Goal: Task Accomplishment & Management: Manage account settings

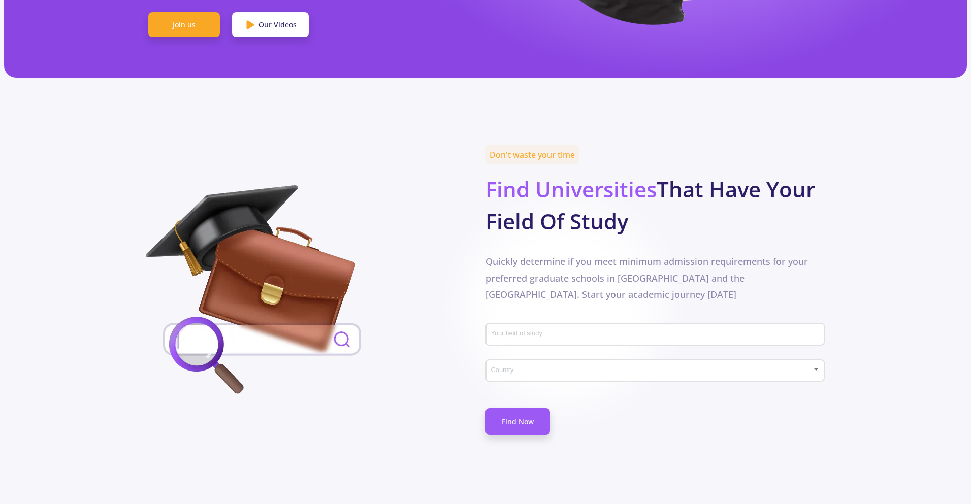
scroll to position [406, 0]
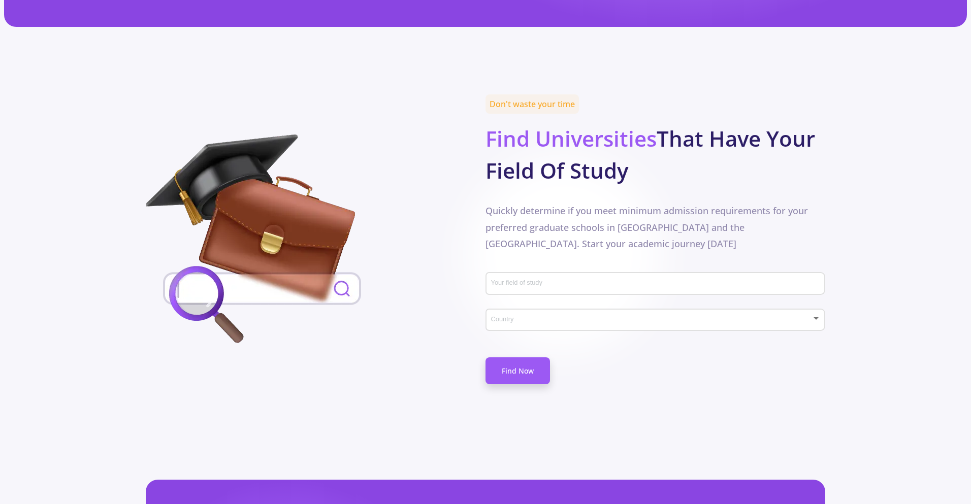
click at [576, 280] on input "Your field of study" at bounding box center [657, 284] width 333 height 9
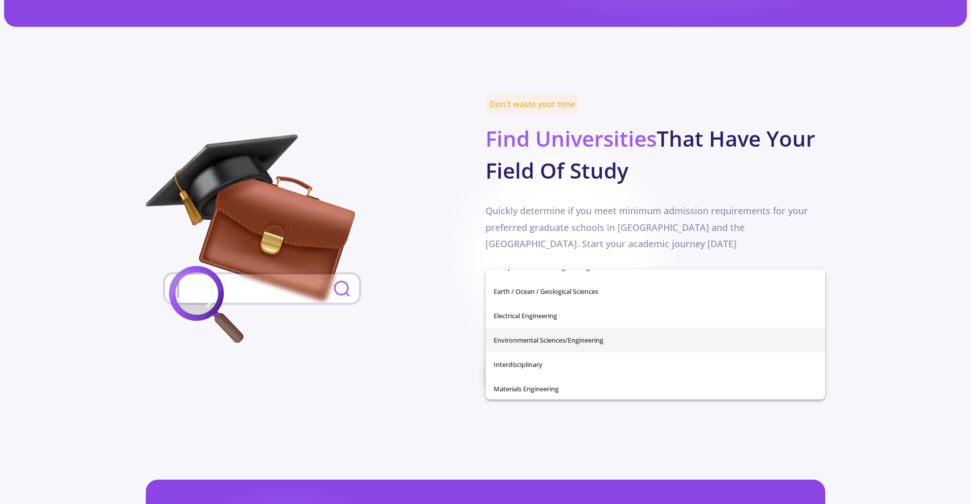
scroll to position [203, 0]
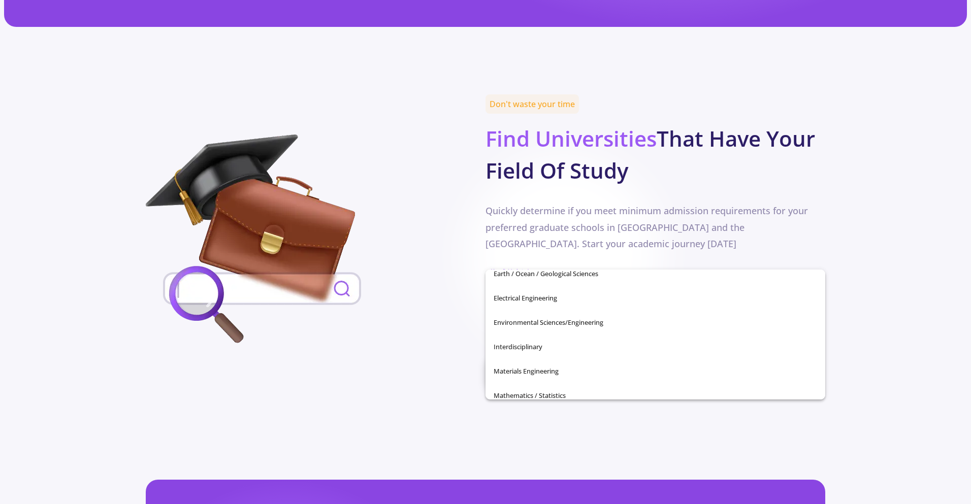
click at [719, 280] on input "Your field of study" at bounding box center [657, 284] width 333 height 9
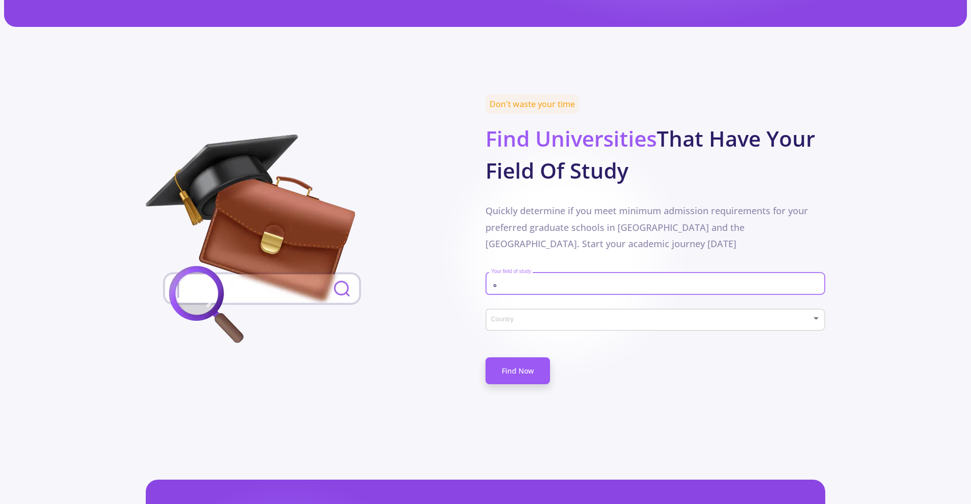
scroll to position [0, 0]
type input "ه"
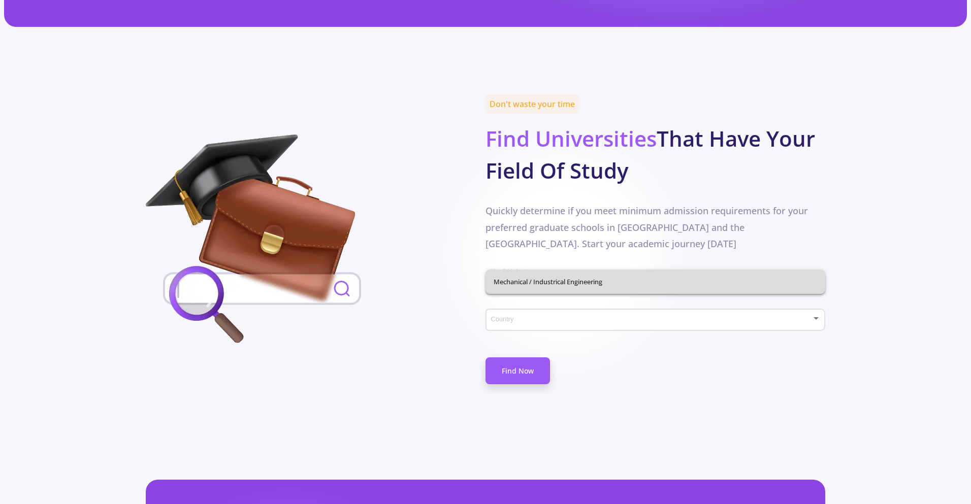
click at [672, 284] on span "Mechanical / Industrical Engineering" at bounding box center [656, 282] width 324 height 24
type input "Mechanical / Industrical Engineering"
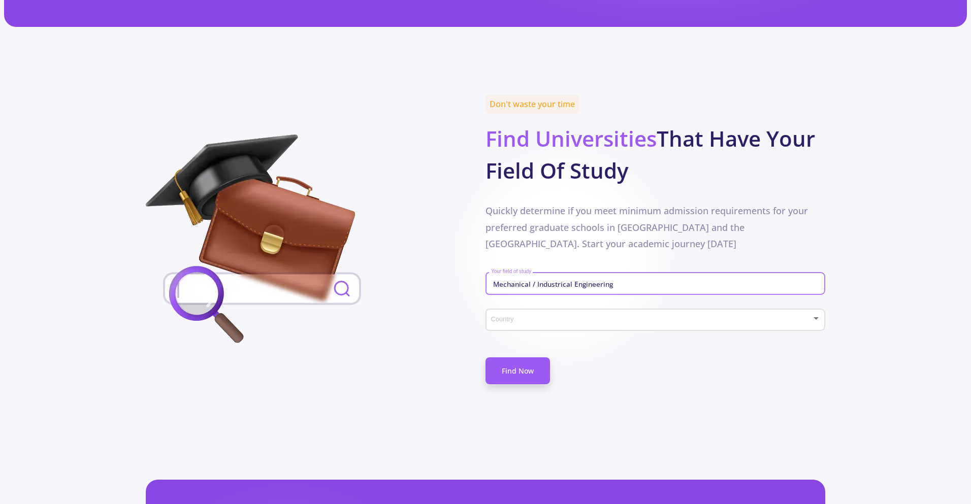
click at [667, 317] on span at bounding box center [652, 320] width 318 height 7
click at [677, 351] on div at bounding box center [485, 252] width 971 height 504
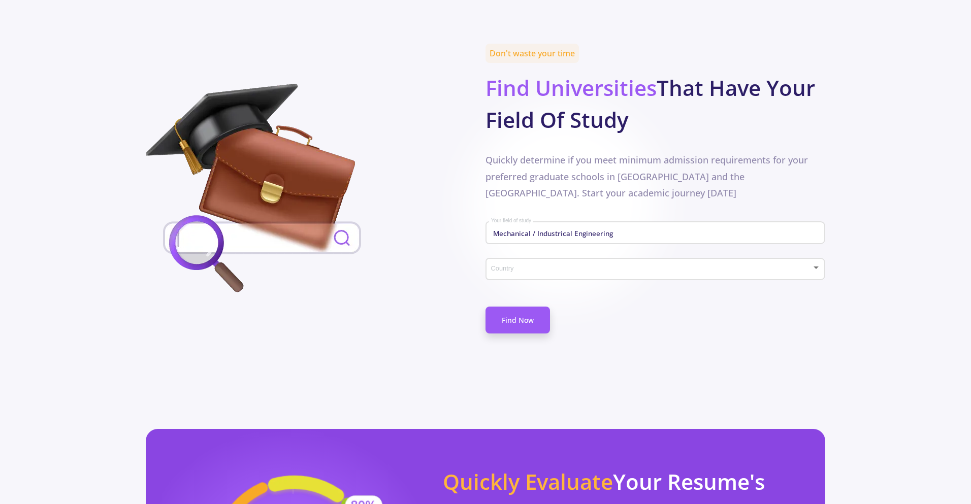
click at [672, 266] on span at bounding box center [652, 269] width 318 height 7
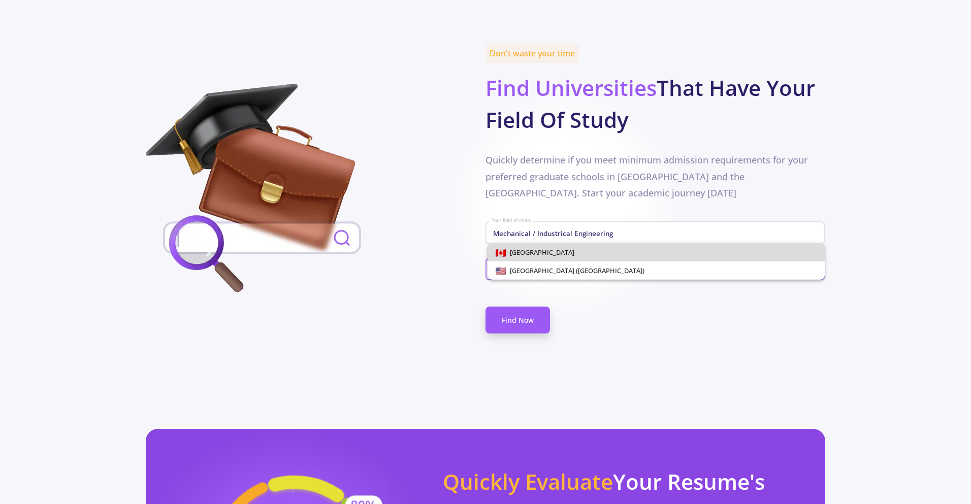
click at [655, 256] on span "[GEOGRAPHIC_DATA]" at bounding box center [656, 252] width 321 height 18
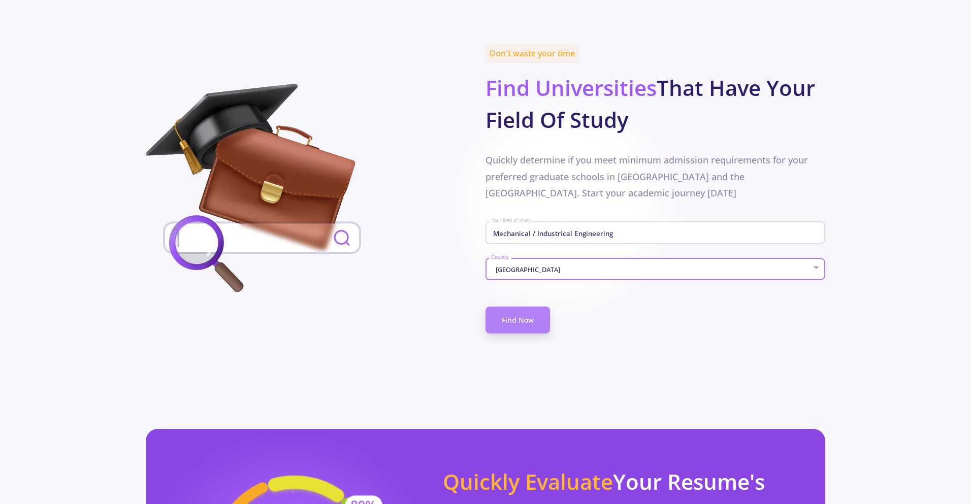
click at [542, 307] on link "Find Now" at bounding box center [518, 320] width 65 height 27
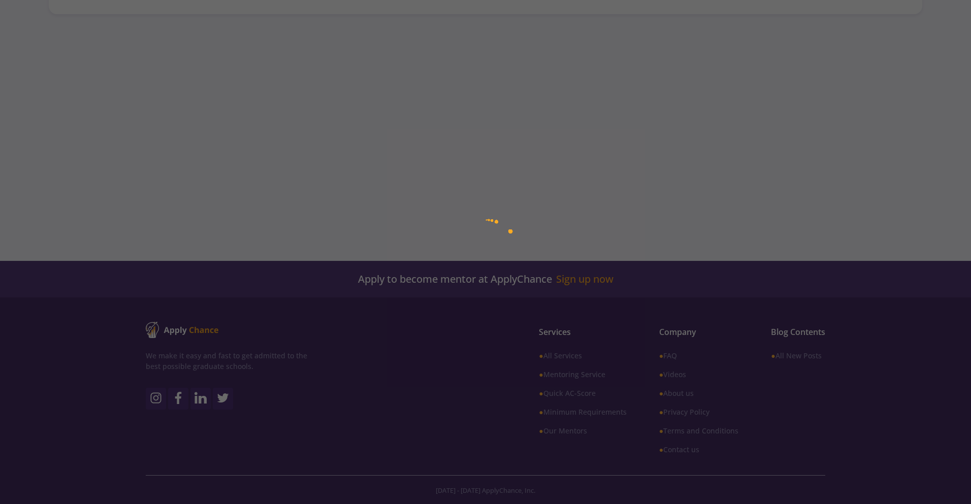
type input "Mechanical / Industrical Engineering"
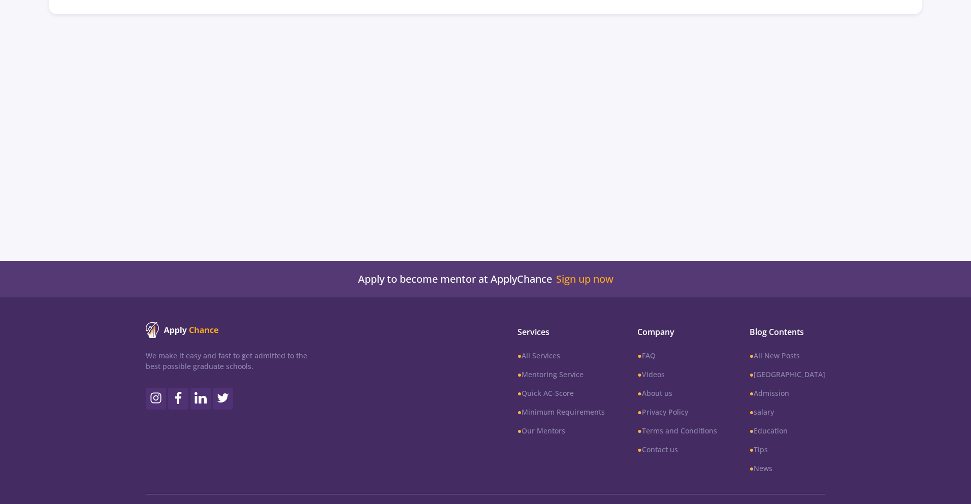
scroll to position [262, 0]
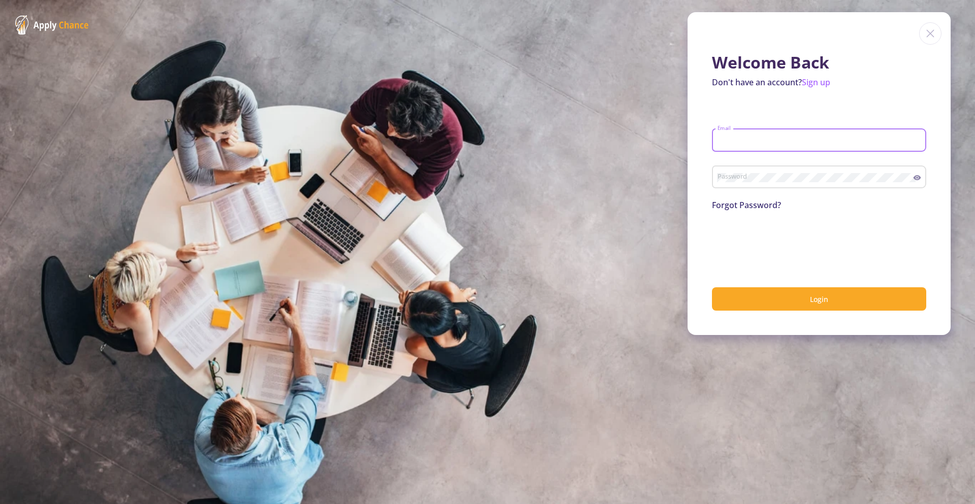
click at [864, 142] on input "Email" at bounding box center [820, 140] width 207 height 9
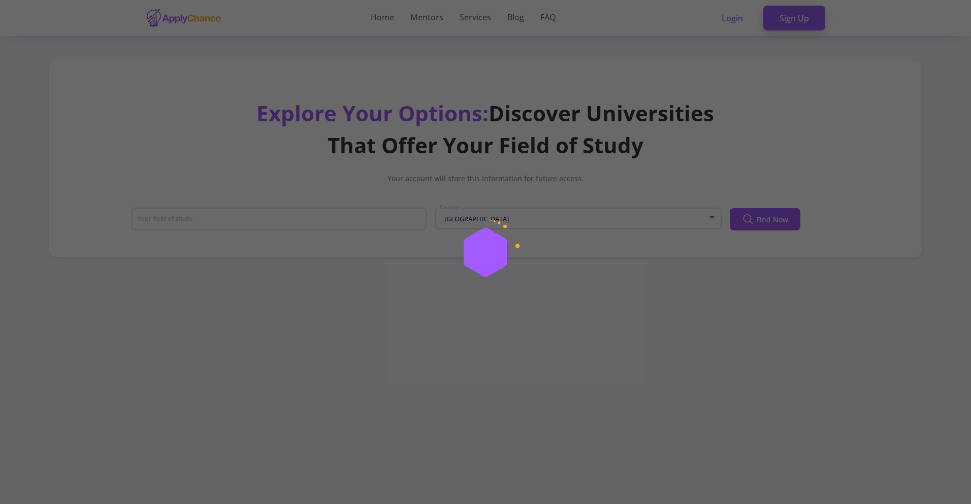
type input "Mechanical / Industrical Engineering"
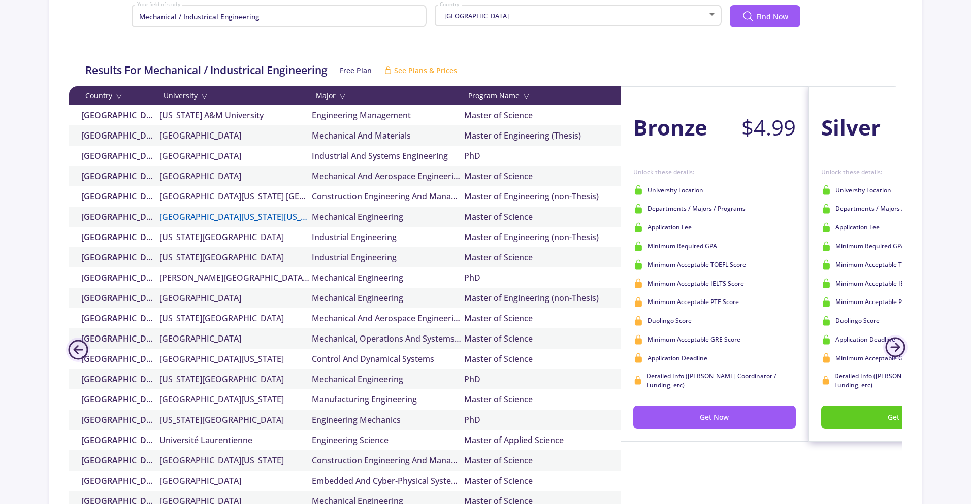
scroll to position [1270, 0]
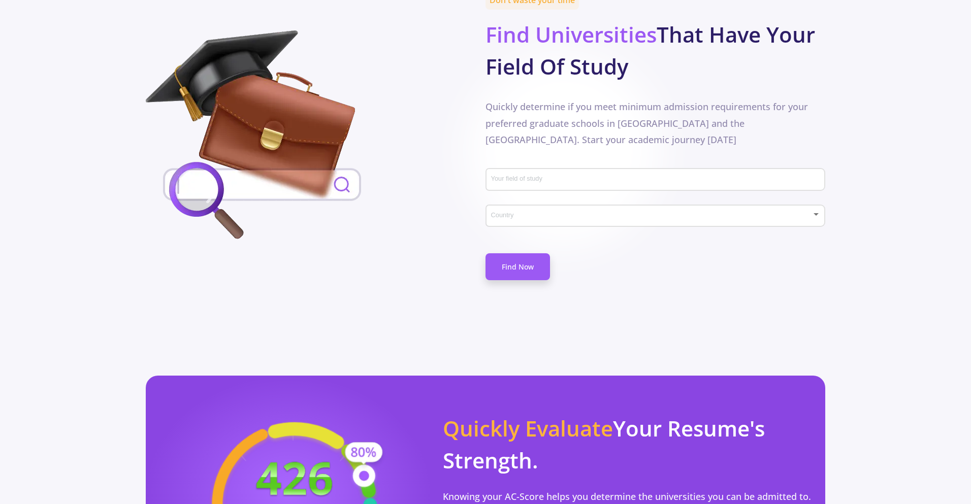
scroll to position [711, 0]
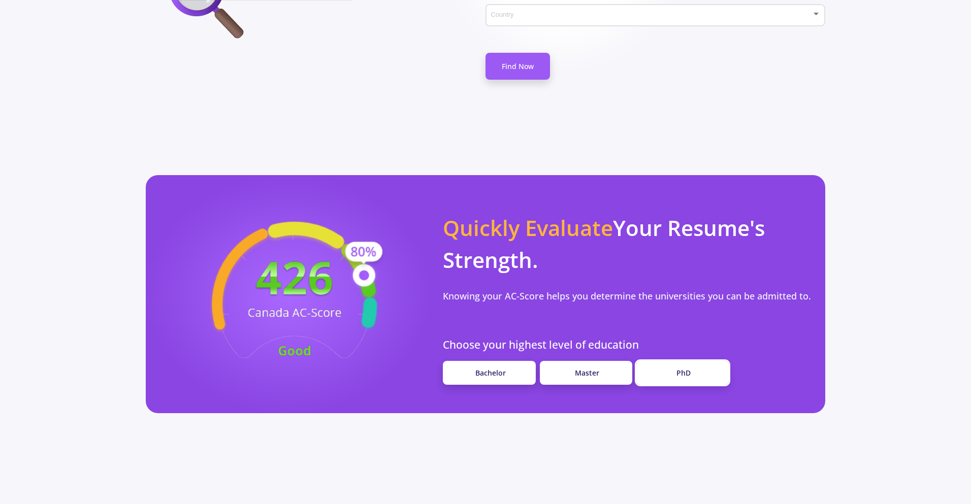
click at [687, 368] on span "PhD" at bounding box center [684, 373] width 14 height 10
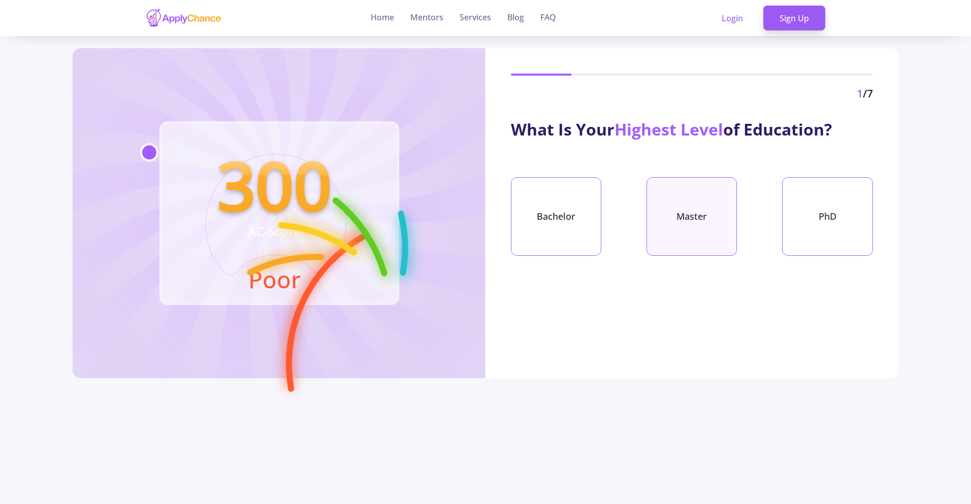
click at [654, 200] on div "Master" at bounding box center [692, 216] width 90 height 79
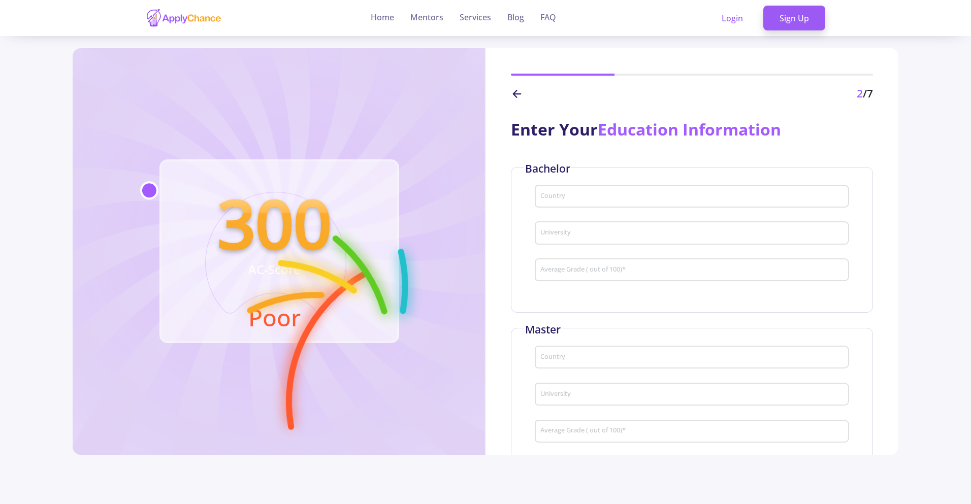
click at [654, 193] on input "Country" at bounding box center [693, 196] width 307 height 9
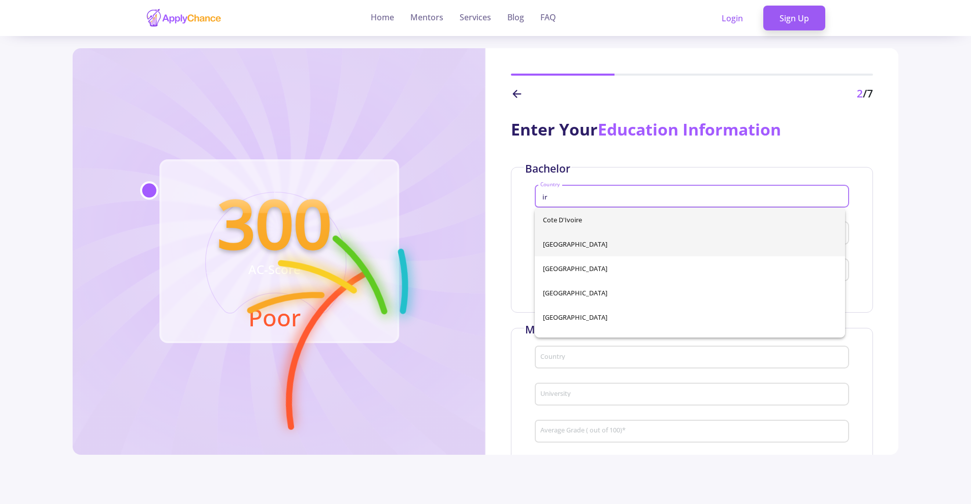
click at [577, 250] on span "Iran" at bounding box center [690, 244] width 294 height 24
type input "Iran"
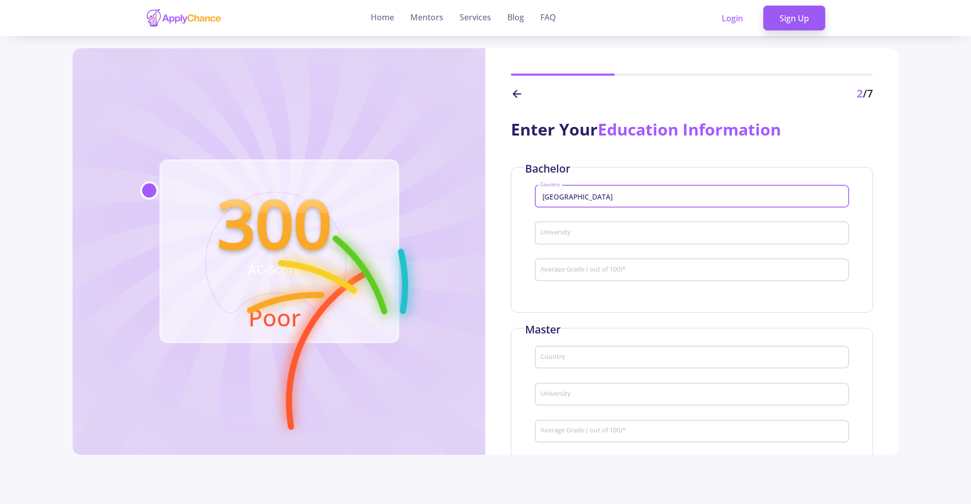
click at [646, 243] on div "University" at bounding box center [692, 231] width 304 height 26
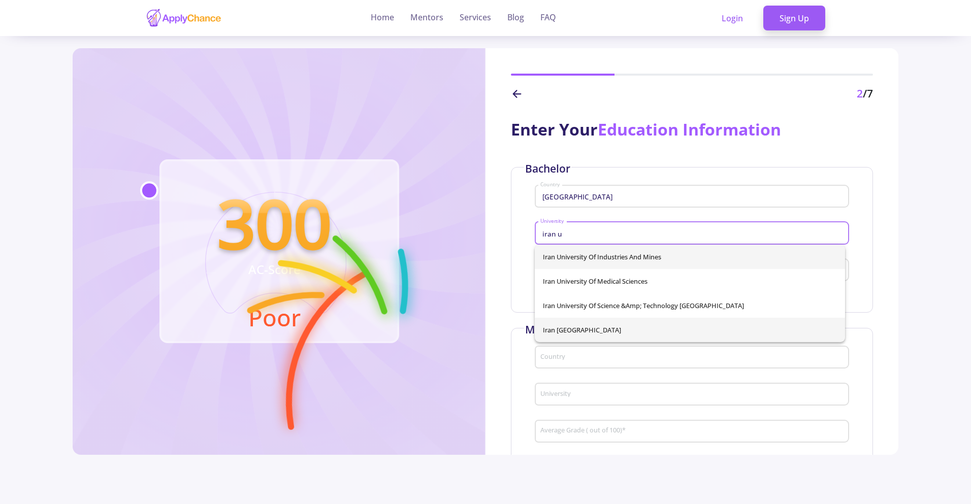
drag, startPoint x: 700, startPoint y: 325, endPoint x: 668, endPoint y: 287, distance: 49.4
click at [701, 325] on span "Iran University of Science and Technology" at bounding box center [690, 330] width 294 height 24
type input "Iran University of Science and Technology"
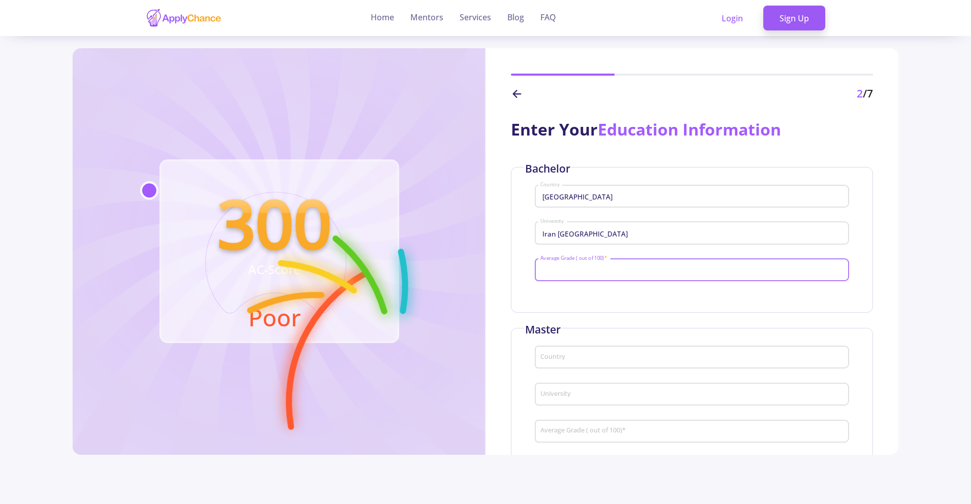
click at [663, 270] on input "Average Grade ( out of 100) *" at bounding box center [693, 270] width 307 height 9
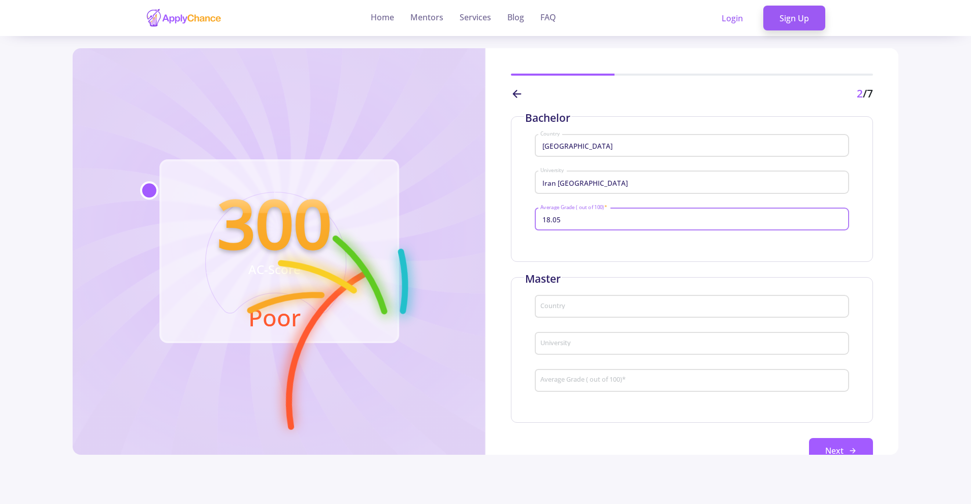
type input "18.05"
drag, startPoint x: 602, startPoint y: 316, endPoint x: 597, endPoint y: 302, distance: 15.1
click at [602, 312] on div "Country" at bounding box center [692, 310] width 314 height 34
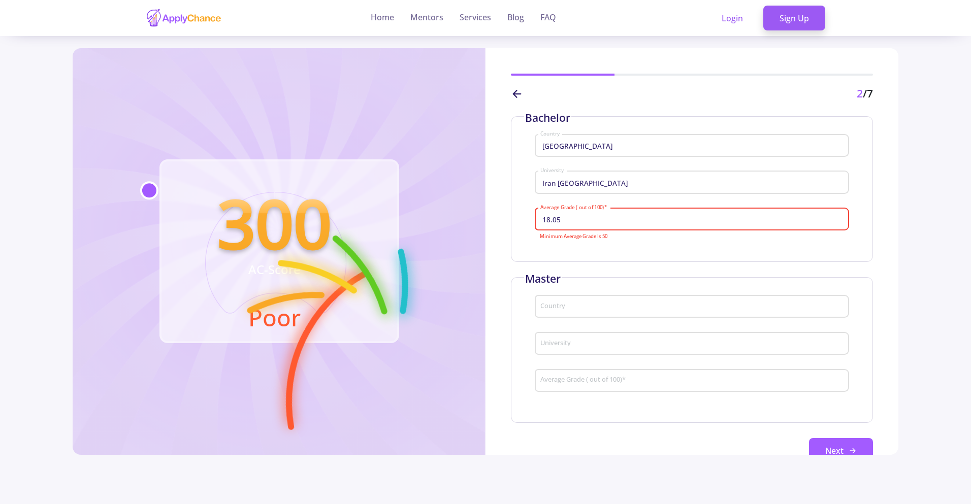
click at [597, 301] on div "Country" at bounding box center [692, 305] width 304 height 26
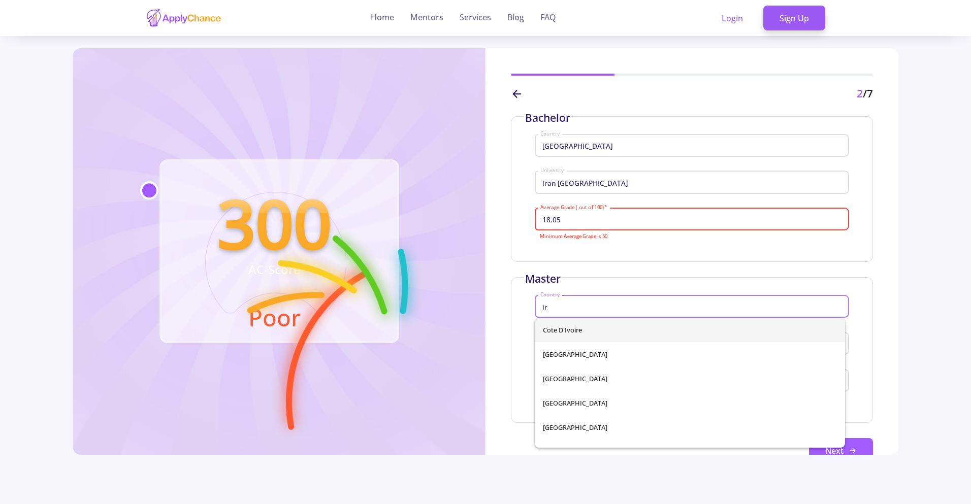
type input "i"
drag, startPoint x: 615, startPoint y: 208, endPoint x: 551, endPoint y: 213, distance: 64.7
click at [551, 213] on div "18.05 Average Grade ( out of 100) *" at bounding box center [692, 217] width 304 height 26
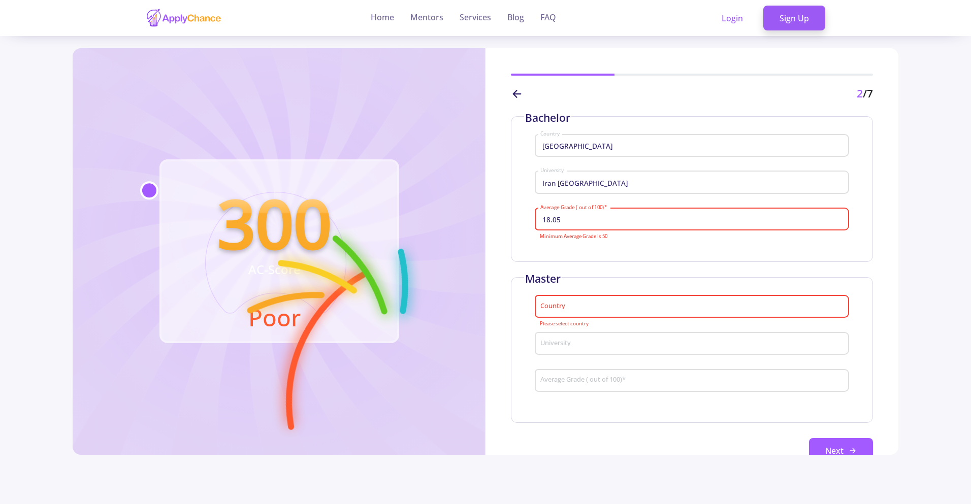
drag, startPoint x: 570, startPoint y: 220, endPoint x: 492, endPoint y: 218, distance: 78.2
click at [492, 218] on div "Enter Your Education Information Bachelor Iran Country Iran University of Scien…" at bounding box center [692, 278] width 413 height 353
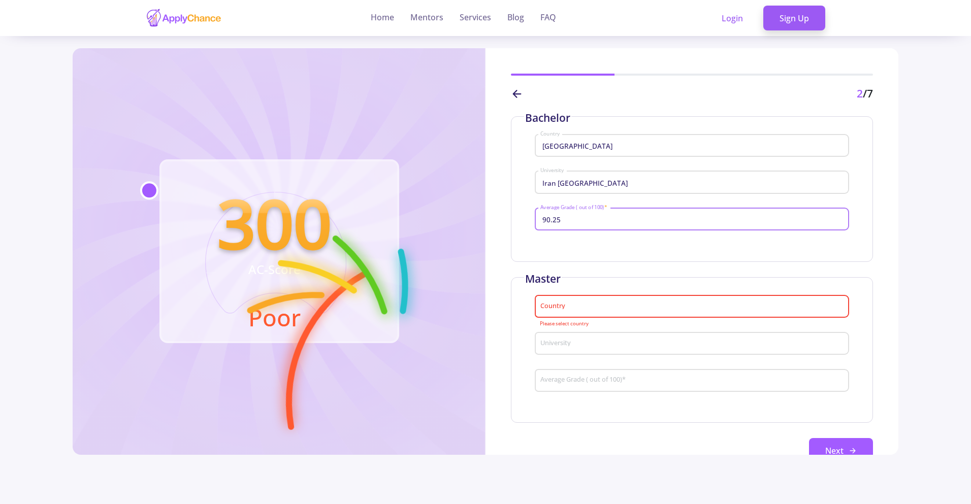
type input "90.25"
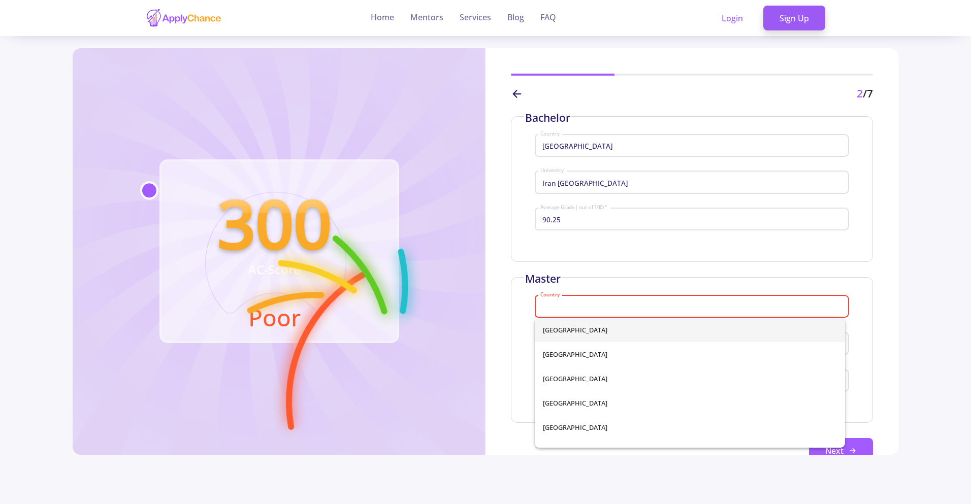
click at [581, 311] on input "Country" at bounding box center [693, 307] width 307 height 9
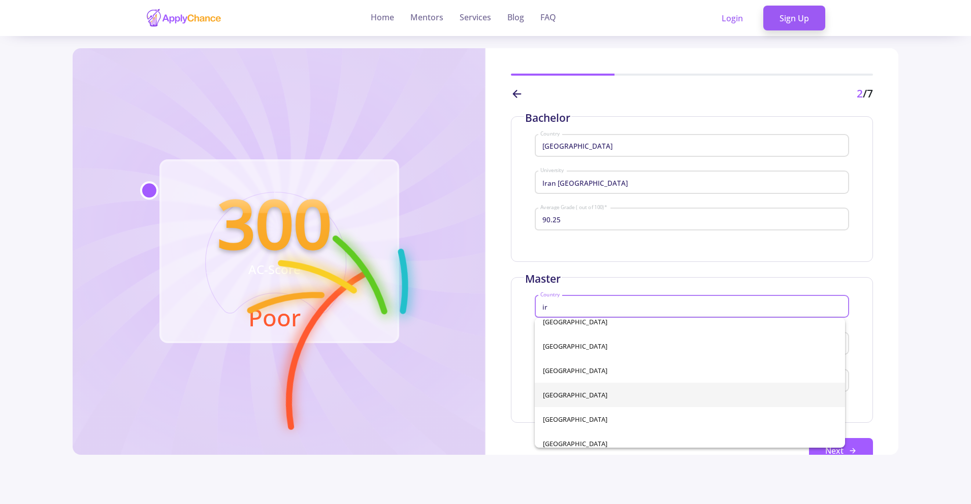
scroll to position [16, 0]
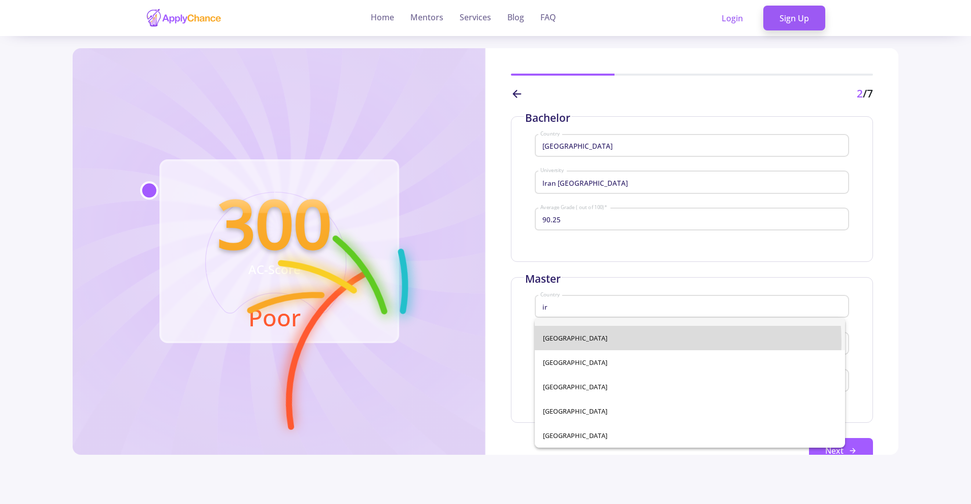
click at [580, 344] on span "Iran" at bounding box center [690, 338] width 294 height 24
type input "Iran"
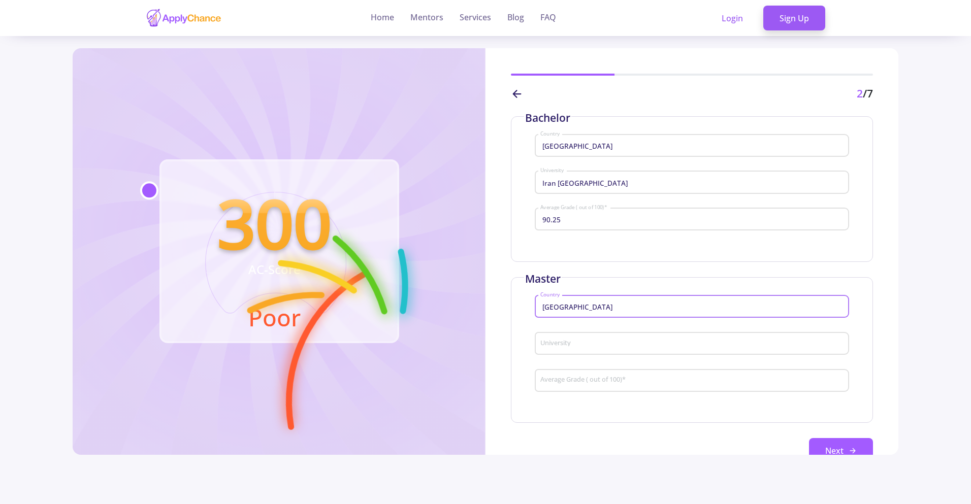
click at [580, 341] on input "University" at bounding box center [693, 344] width 307 height 9
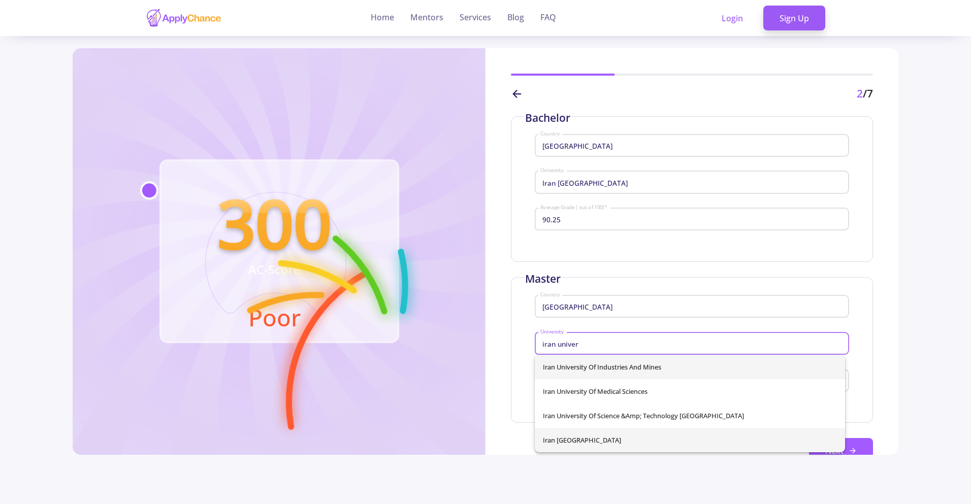
click at [680, 440] on span "Iran University of Science and Technology" at bounding box center [690, 440] width 294 height 24
type input "Iran University of Science and Technology"
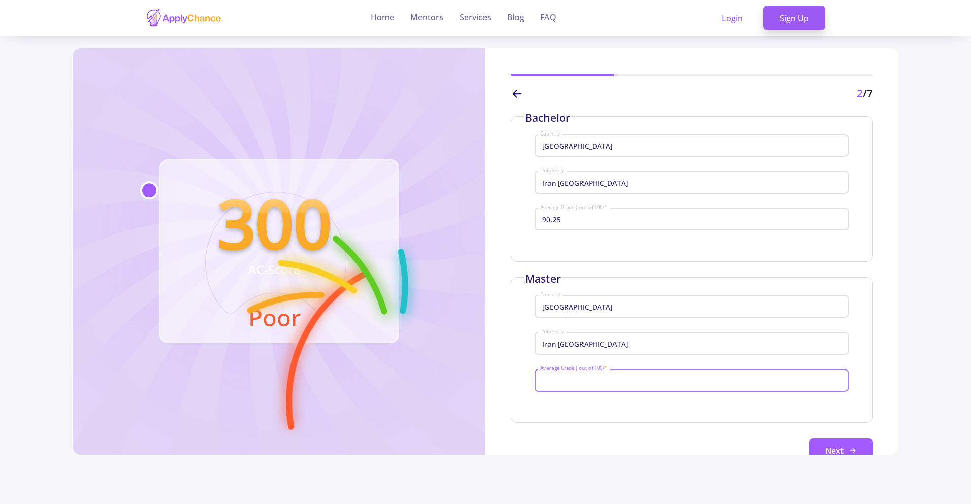
click at [670, 380] on input "Average Grade ( out of 100) *" at bounding box center [693, 380] width 307 height 9
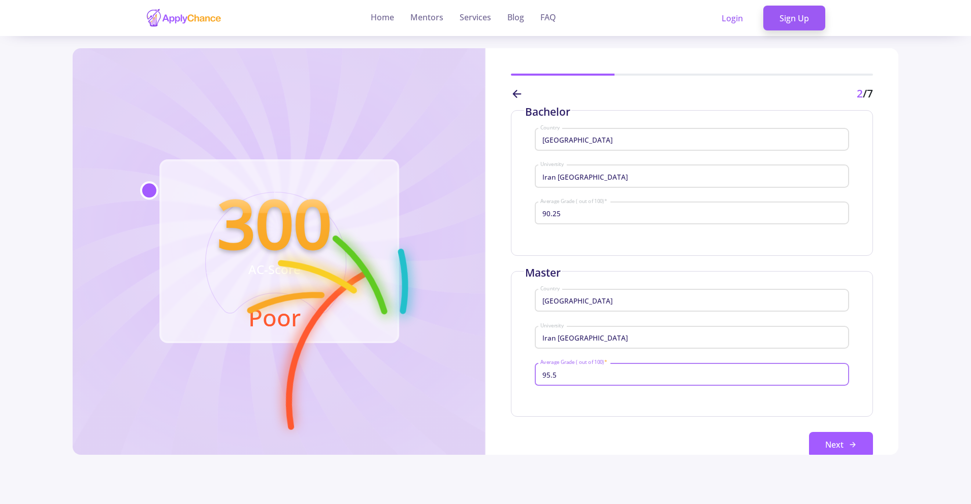
scroll to position [75, 0]
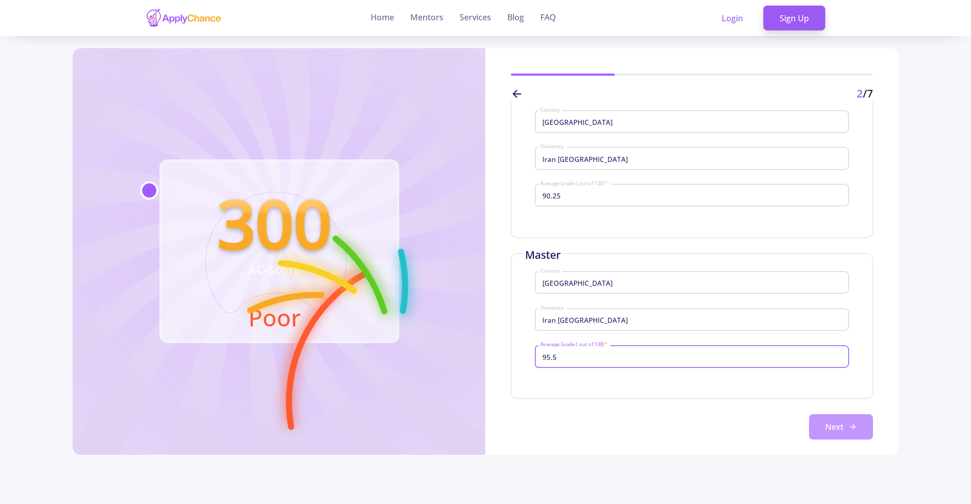
type input "95.5"
click at [844, 421] on button "Next" at bounding box center [841, 426] width 64 height 25
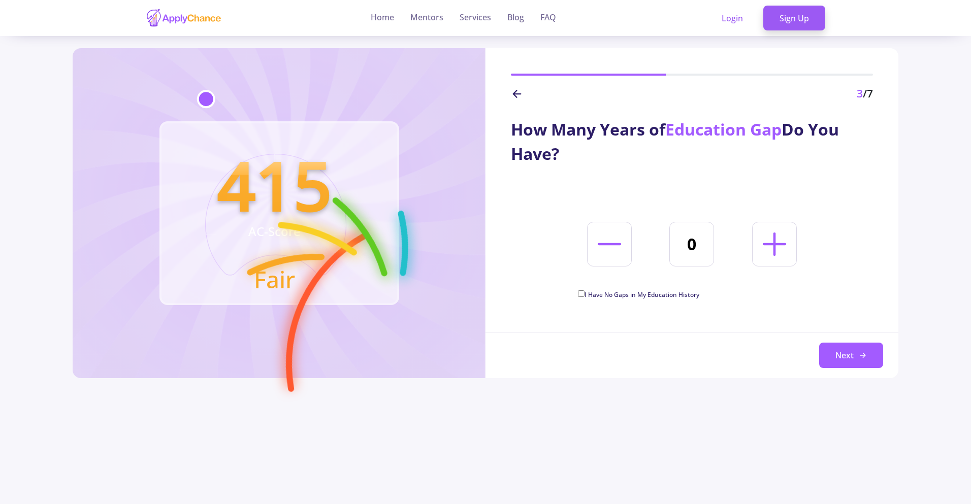
click at [836, 342] on div "Next" at bounding box center [692, 355] width 413 height 46
click at [686, 295] on span "I Have No Gaps in My Education History" at bounding box center [642, 295] width 115 height 9
click at [585, 295] on input "I Have No Gaps in My Education History" at bounding box center [581, 294] width 7 height 7
checkbox input "true"
click at [847, 354] on button "Next" at bounding box center [851, 355] width 64 height 25
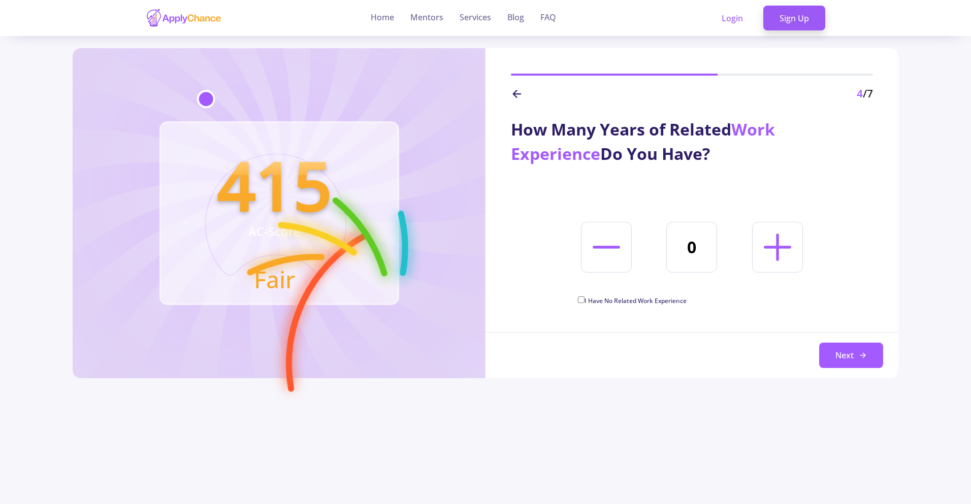
click at [767, 256] on icon at bounding box center [778, 248] width 44 height 44
click at [768, 256] on icon at bounding box center [778, 248] width 44 height 44
type input "4"
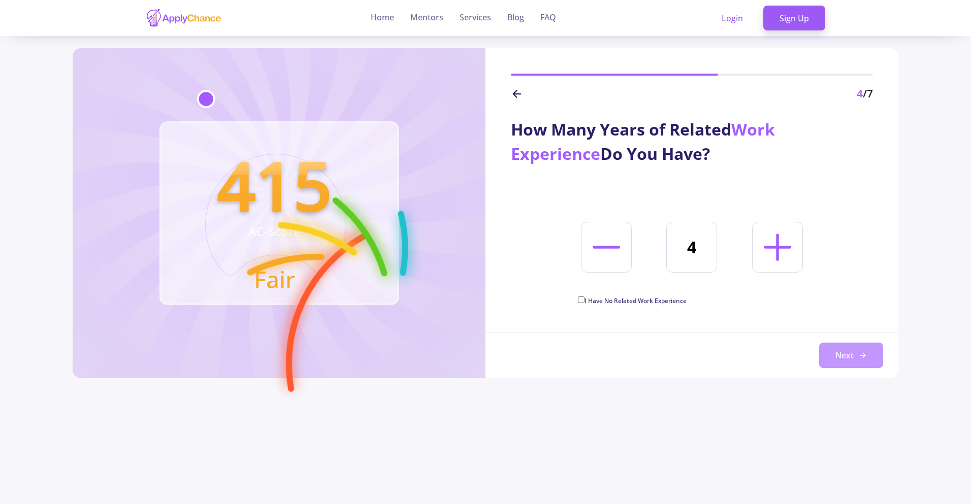
click at [844, 357] on button "Next" at bounding box center [851, 355] width 64 height 25
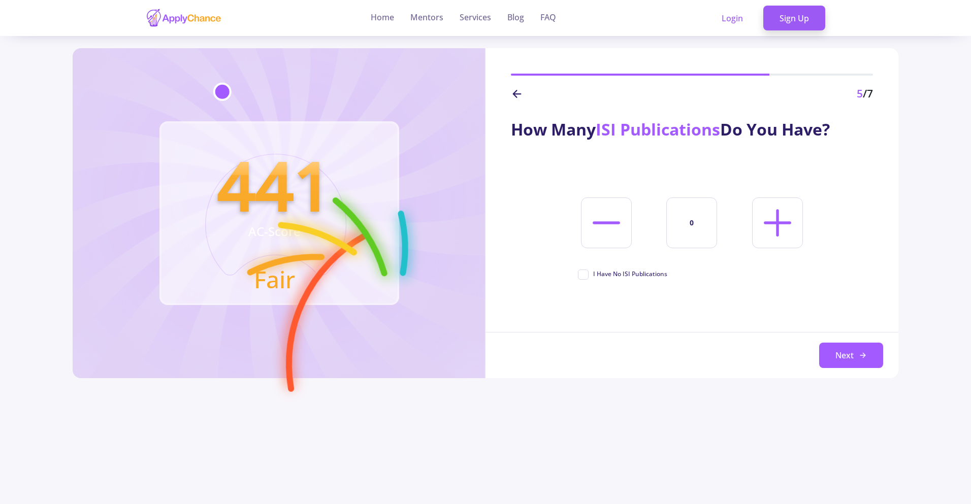
click at [770, 233] on icon at bounding box center [778, 223] width 44 height 44
type input "1"
click at [875, 351] on button "Next" at bounding box center [851, 355] width 64 height 25
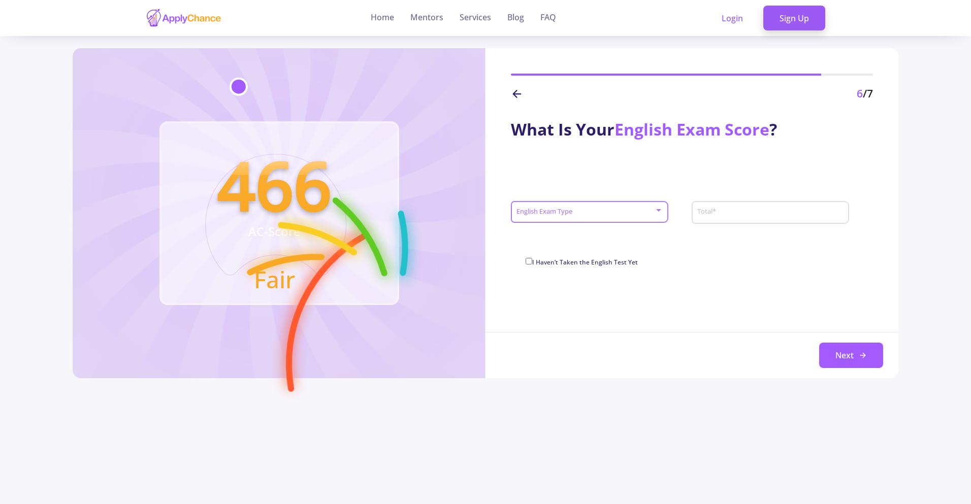
click at [643, 215] on span at bounding box center [587, 212] width 136 height 7
drag, startPoint x: 604, startPoint y: 221, endPoint x: 658, endPoint y: 224, distance: 53.4
click at [605, 222] on span "IELTS" at bounding box center [590, 220] width 139 height 18
click at [763, 222] on div "Total *" at bounding box center [771, 211] width 148 height 26
click at [802, 303] on div "What Is Your English Exam Score ? IELTS English Exam Type 7.5 Total * 0/9 I Hav…" at bounding box center [692, 240] width 413 height 277
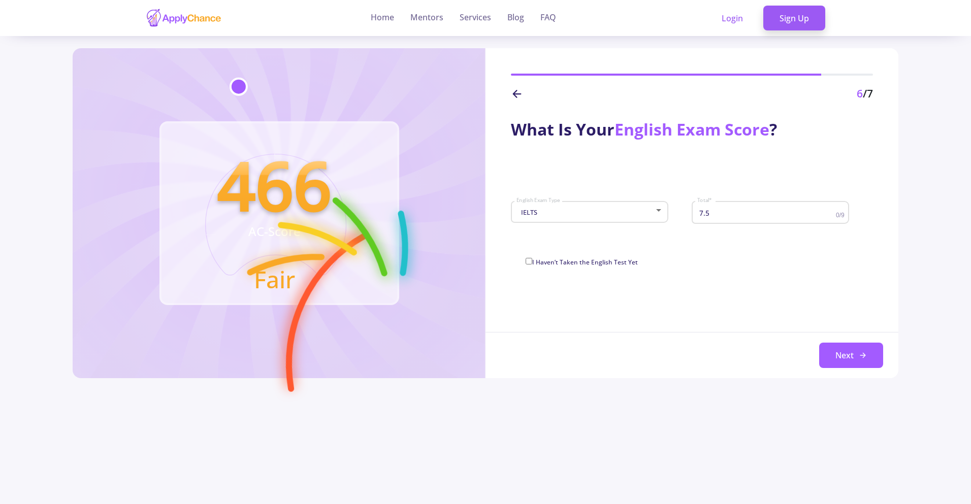
click at [722, 212] on input "7.5" at bounding box center [768, 212] width 142 height 9
type input "7"
click at [865, 355] on polyline at bounding box center [864, 356] width 3 height 5
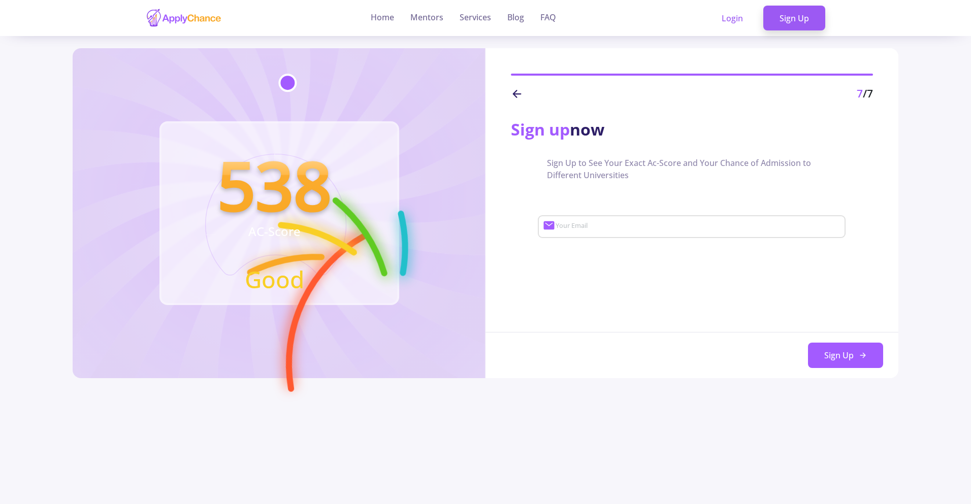
click at [668, 231] on input "Your Email" at bounding box center [699, 226] width 288 height 9
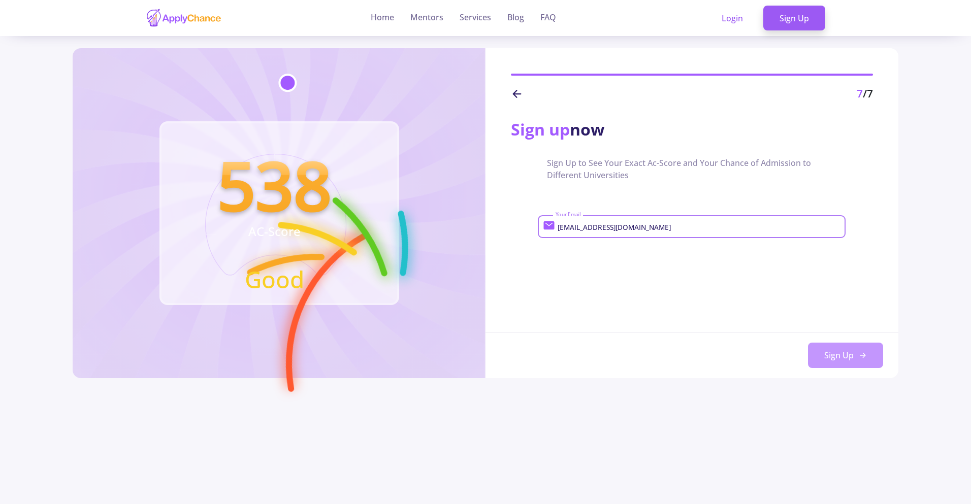
type input "ma.yousefi3197@gmail.com"
click at [847, 357] on button "Sign Up" at bounding box center [845, 355] width 75 height 25
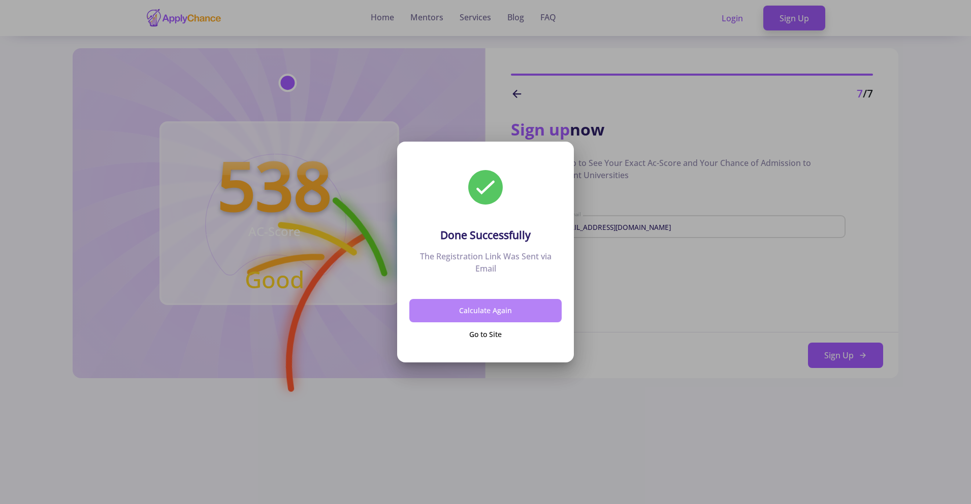
click at [490, 309] on button "Calculate Again" at bounding box center [485, 311] width 152 height 24
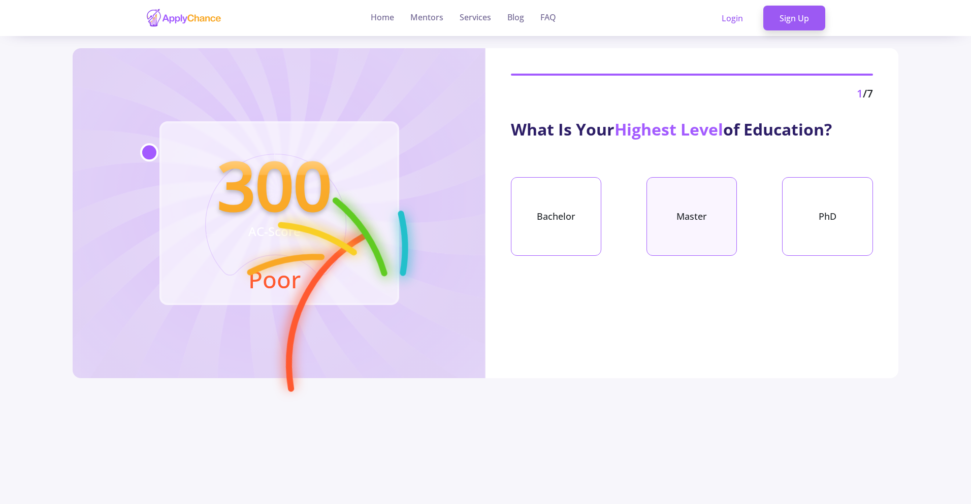
click at [684, 236] on div "Master" at bounding box center [692, 216] width 90 height 79
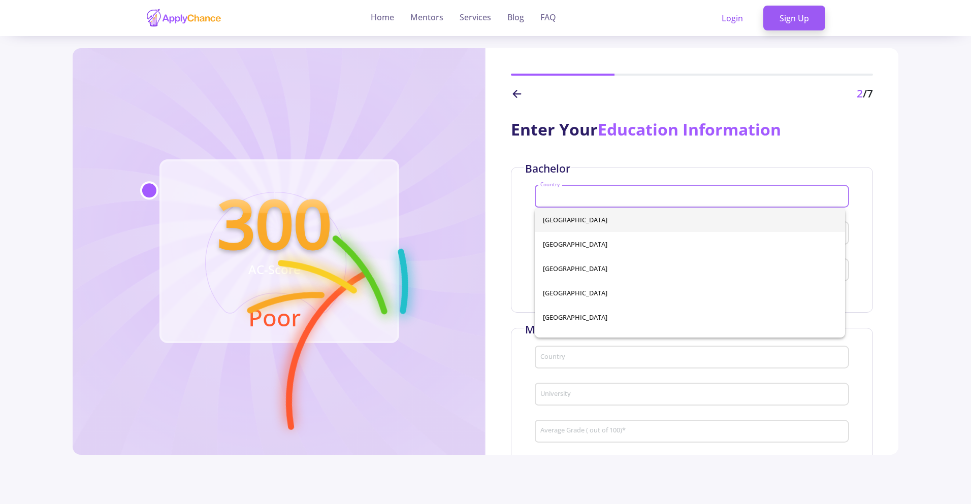
click at [654, 200] on input "Country" at bounding box center [693, 196] width 307 height 9
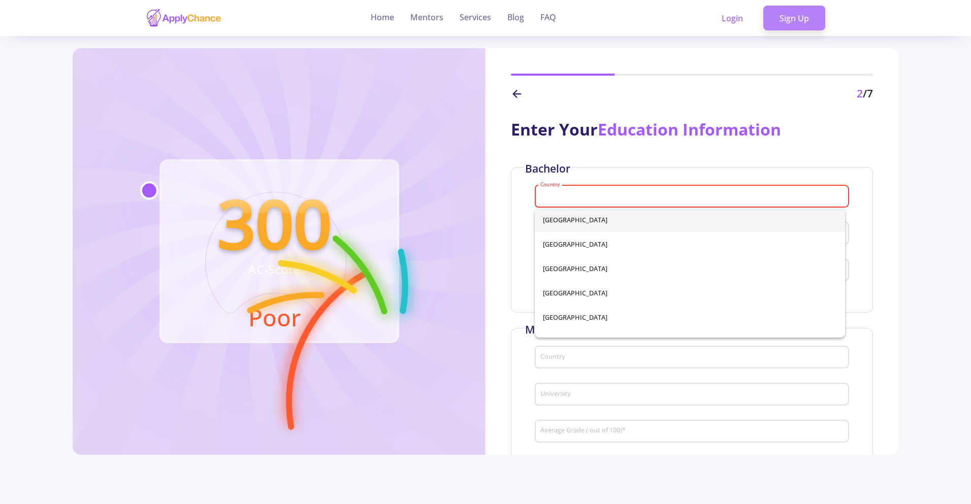
click at [784, 17] on link "Sign Up" at bounding box center [794, 18] width 62 height 25
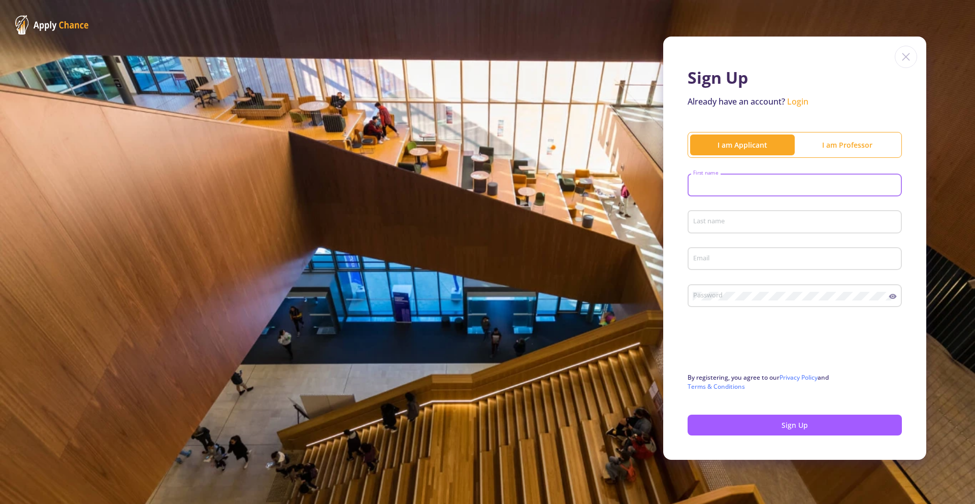
click at [763, 188] on input "First name" at bounding box center [796, 185] width 207 height 9
type input "maryam"
click at [756, 220] on input "Last name" at bounding box center [796, 222] width 207 height 9
type input "t"
type input "yousefu"
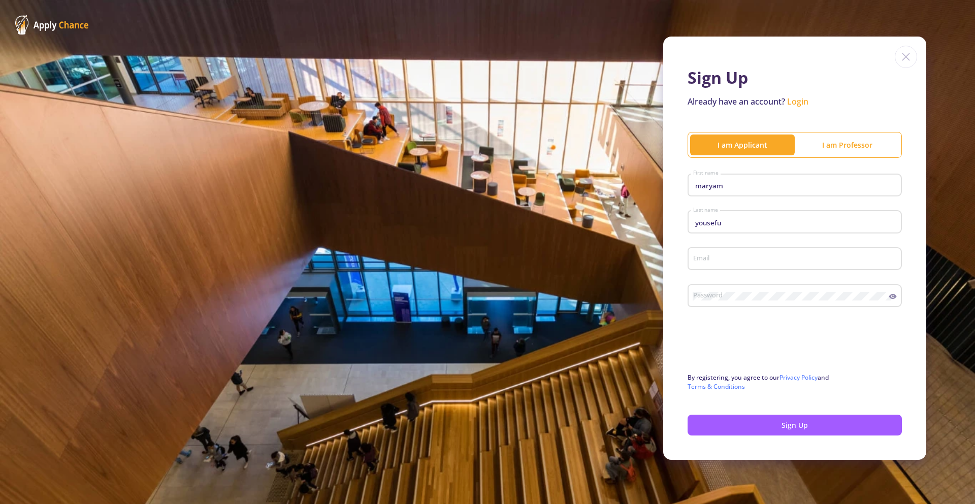
click at [800, 107] on p "Already have an account? Login" at bounding box center [795, 101] width 214 height 12
click at [772, 256] on input "Email" at bounding box center [796, 259] width 207 height 9
type input "ma.yousefi3197@gmail.com"
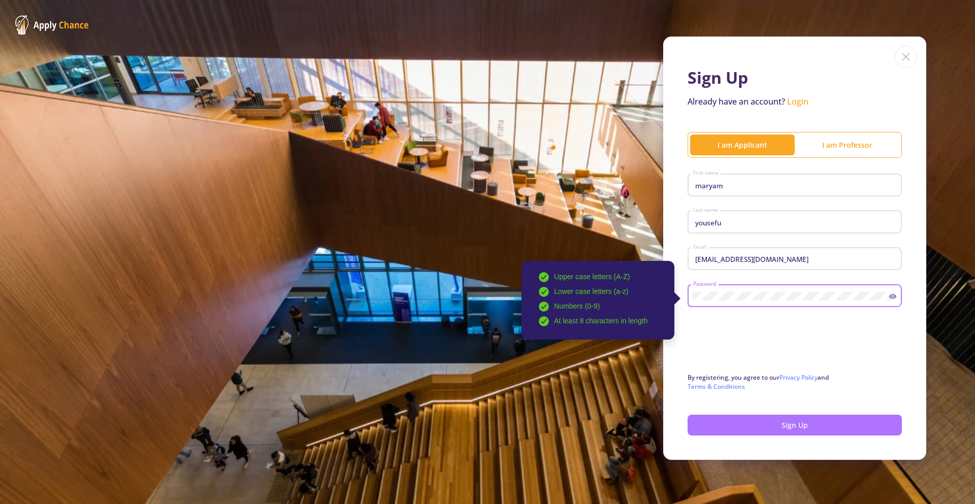
click at [835, 426] on button "Sign Up" at bounding box center [795, 425] width 214 height 21
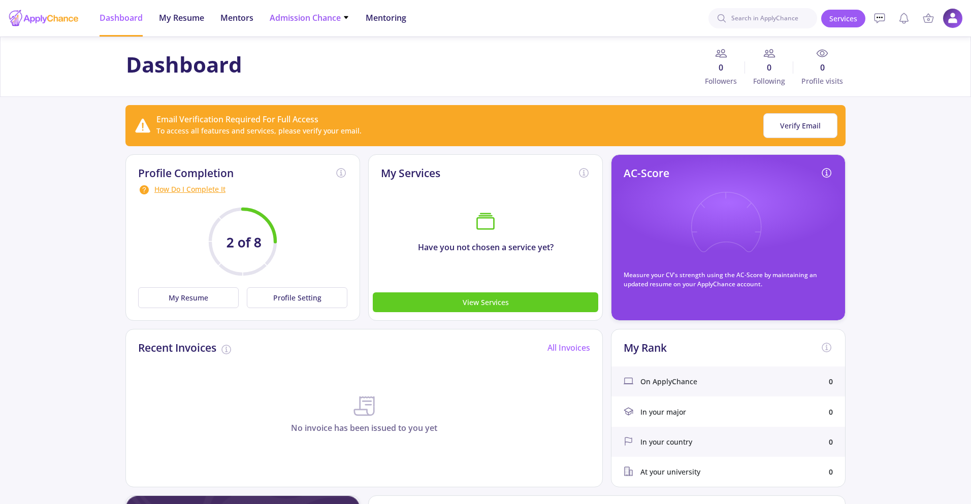
click at [290, 22] on span "Admission Chance" at bounding box center [310, 18] width 80 height 12
click at [305, 69] on link "Only My Chance of Admission" at bounding box center [330, 71] width 120 height 19
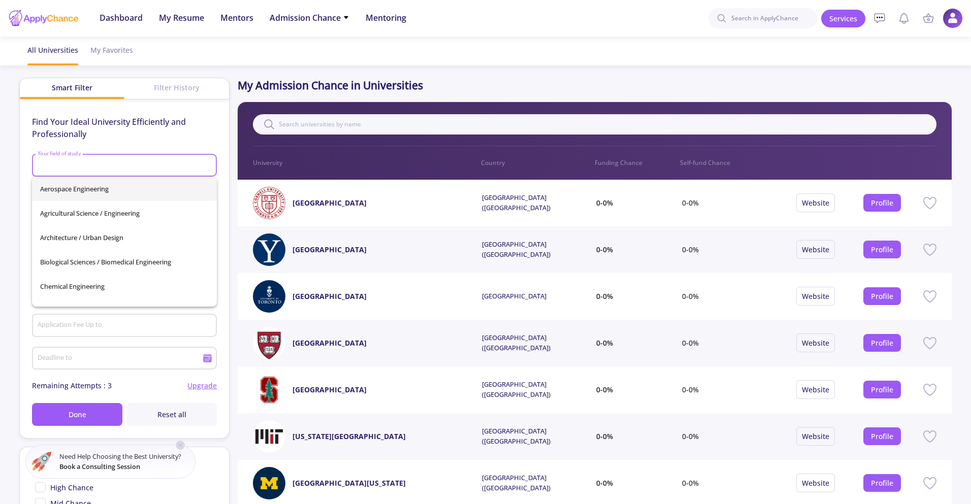
click at [145, 167] on input "Your field of study" at bounding box center [126, 166] width 178 height 9
click at [149, 163] on input "Your field of study" at bounding box center [126, 166] width 178 height 9
click at [59, 12] on div at bounding box center [43, 18] width 71 height 25
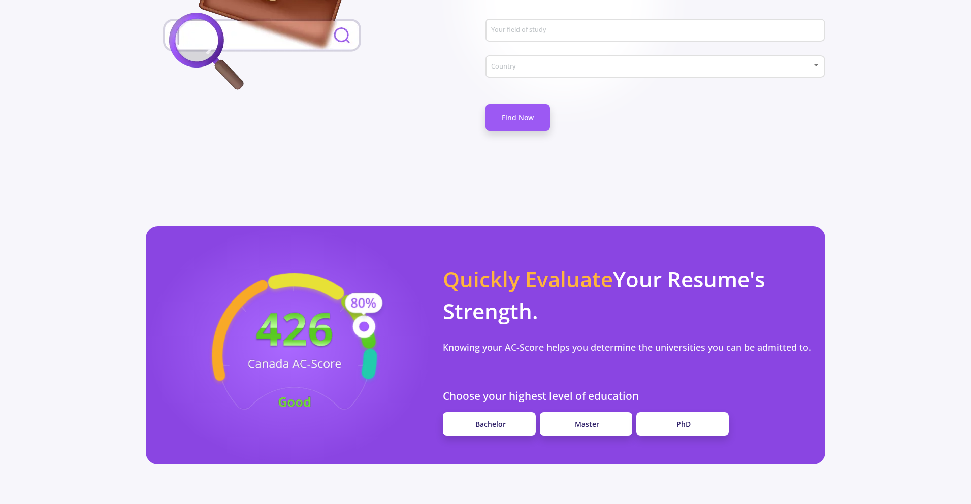
scroll to position [660, 0]
click at [618, 412] on link "Master" at bounding box center [586, 424] width 92 height 24
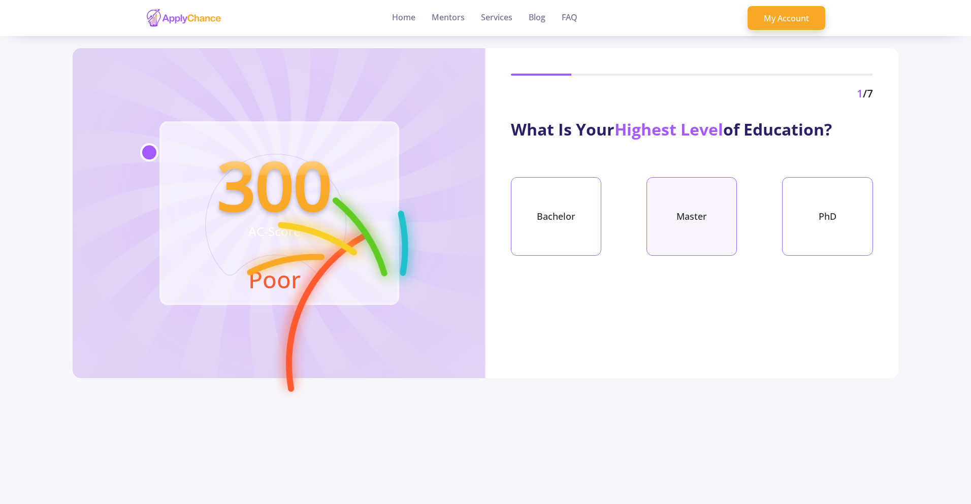
click at [710, 212] on div "Master" at bounding box center [692, 216] width 90 height 79
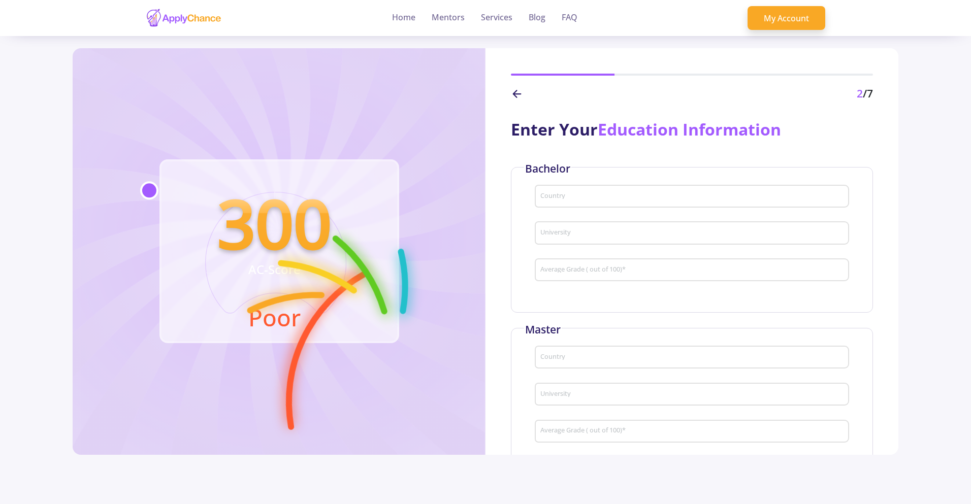
click at [621, 192] on input "Country" at bounding box center [693, 196] width 307 height 9
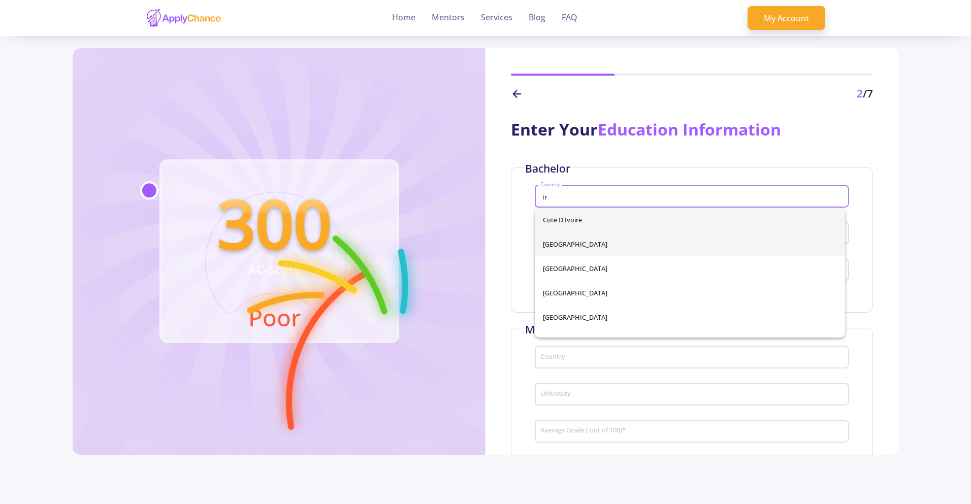
drag, startPoint x: 587, startPoint y: 247, endPoint x: 586, endPoint y: 258, distance: 10.2
click at [586, 247] on span "Iran" at bounding box center [690, 244] width 294 height 24
type input "Iran"
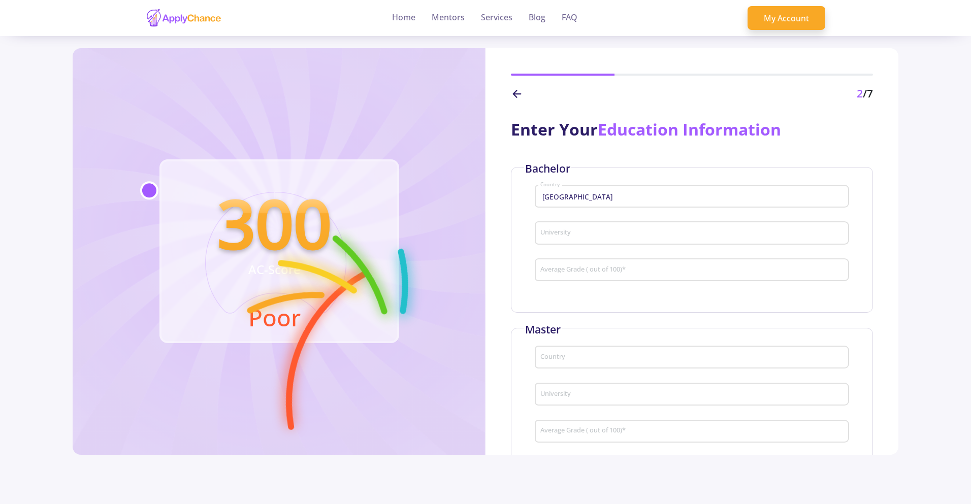
click at [586, 239] on div "University" at bounding box center [692, 231] width 304 height 26
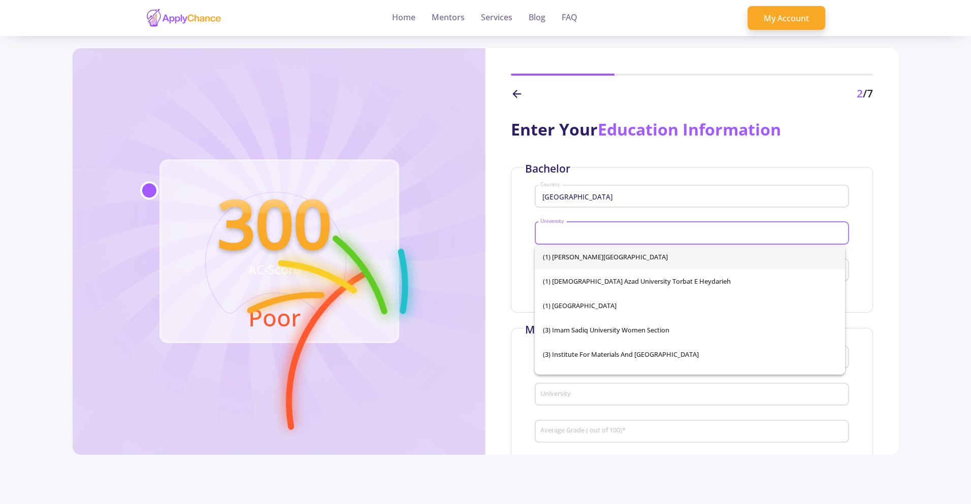
click at [586, 235] on input "University" at bounding box center [693, 233] width 307 height 9
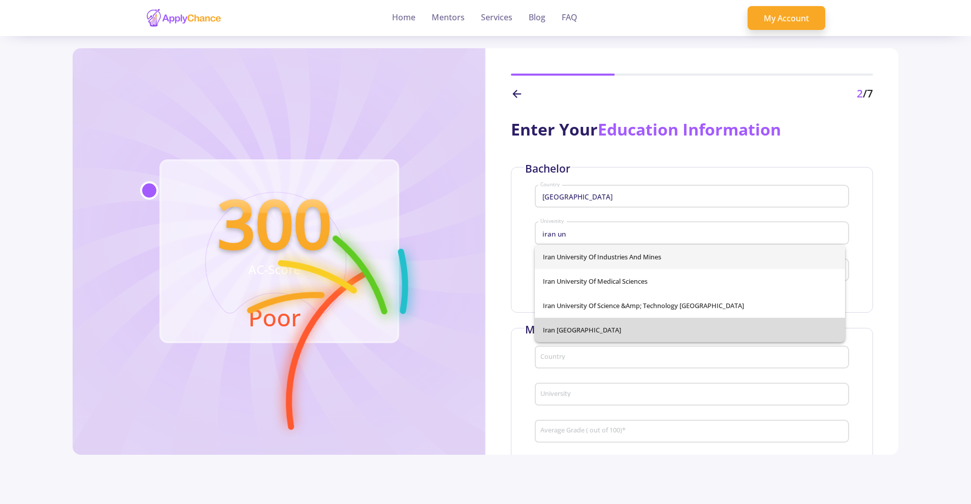
click at [702, 332] on span "Iran University of Science and Technology" at bounding box center [690, 330] width 294 height 24
type input "Iran University of Science and Technology"
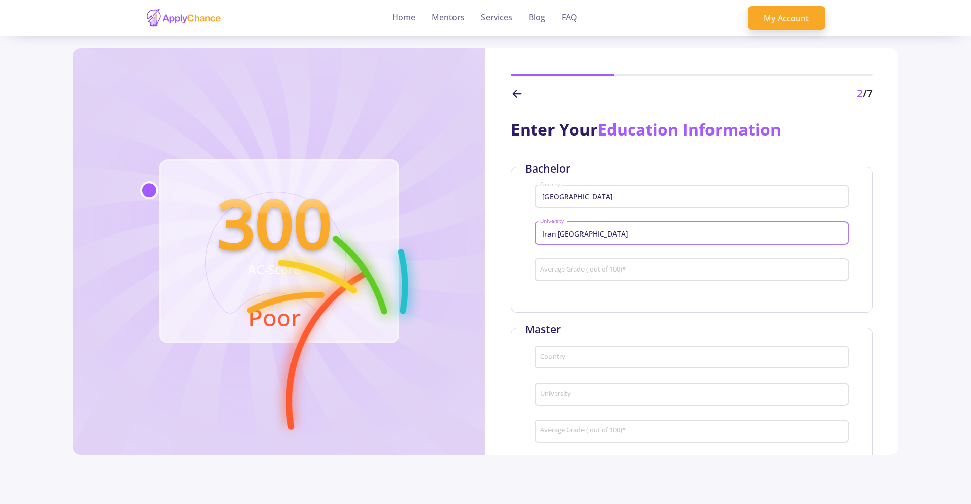
click at [653, 272] on input "Average Grade ( out of 100) *" at bounding box center [693, 270] width 307 height 9
type input "9.025"
click at [562, 353] on div "Country" at bounding box center [692, 355] width 304 height 26
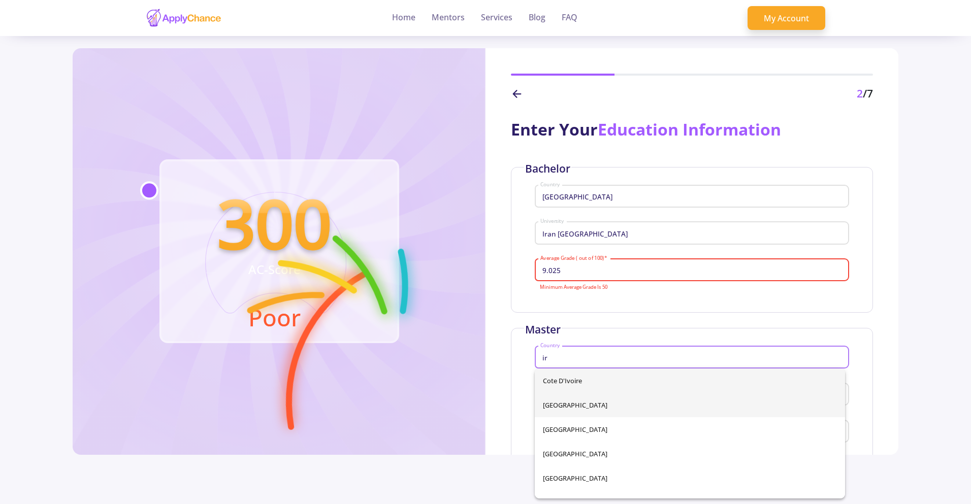
type input "ir"
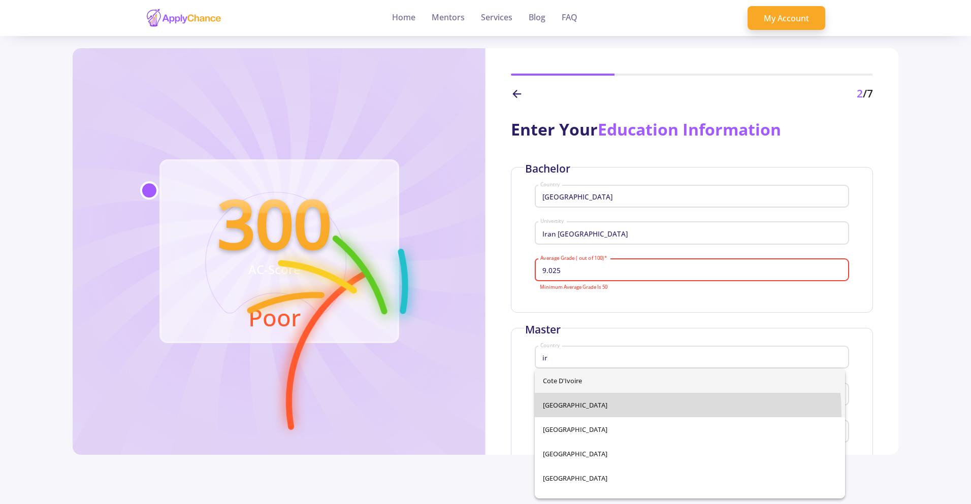
click at [594, 415] on div "Cote d'Ivoire Iran Iraq Ireland United Arab Emirates Virgin Islands" at bounding box center [690, 434] width 310 height 130
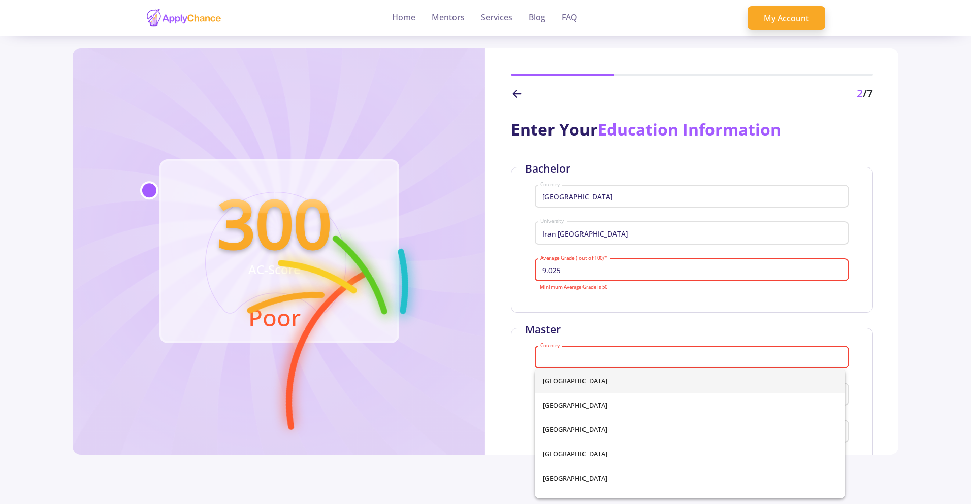
scroll to position [75, 0]
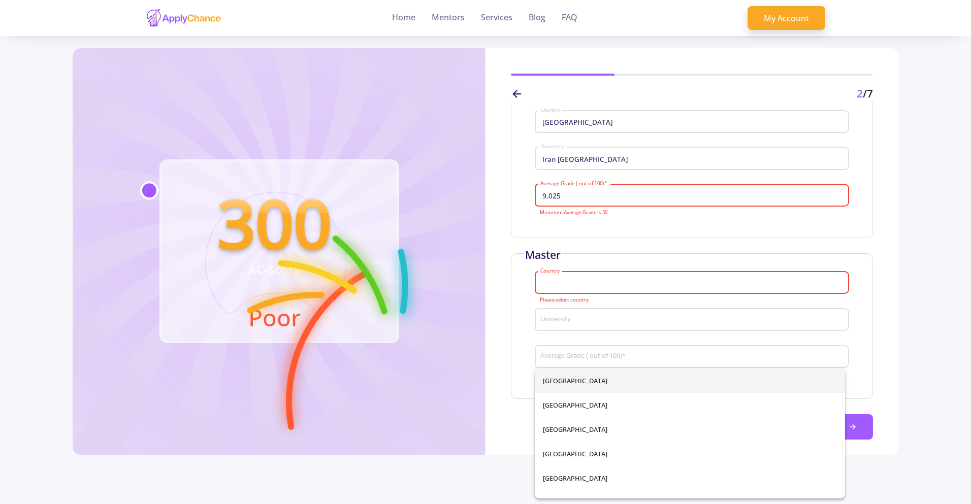
click at [583, 287] on div "Country" at bounding box center [692, 281] width 304 height 26
click at [546, 194] on input "9.025" at bounding box center [693, 195] width 307 height 9
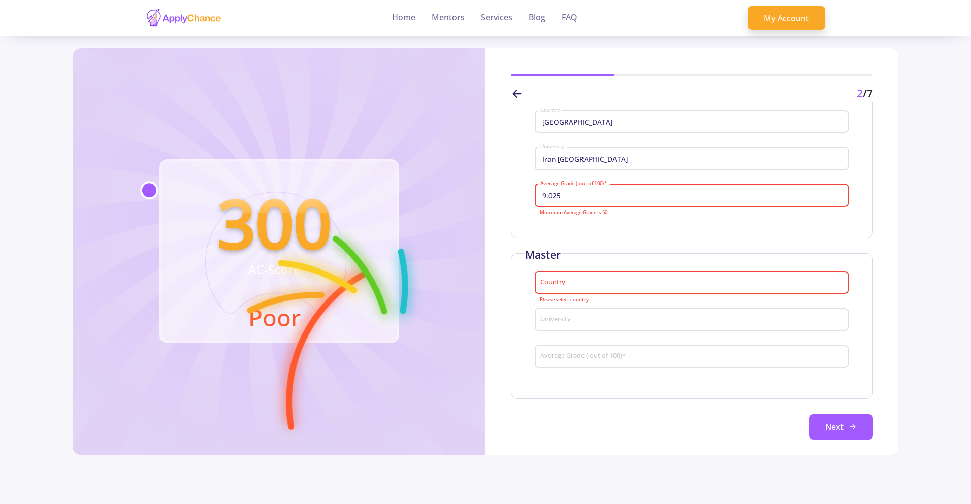
drag, startPoint x: 562, startPoint y: 197, endPoint x: 547, endPoint y: 196, distance: 15.3
click at [547, 196] on input "9.025" at bounding box center [693, 195] width 307 height 9
type input "90.25"
drag, startPoint x: 581, startPoint y: 285, endPoint x: 579, endPoint y: 280, distance: 5.7
click at [582, 285] on input "Country" at bounding box center [693, 283] width 307 height 9
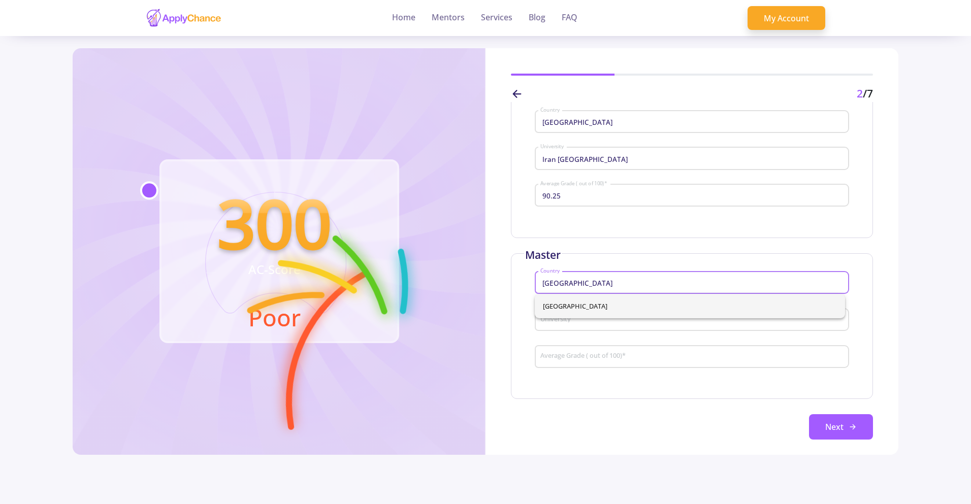
click at [641, 302] on span "Iran" at bounding box center [690, 306] width 294 height 24
type input "Iran"
click at [641, 317] on input "University" at bounding box center [693, 320] width 307 height 9
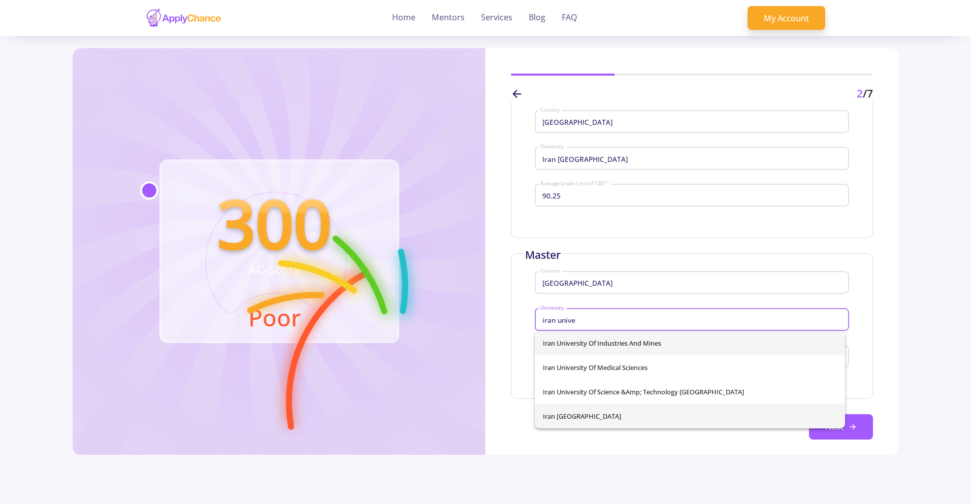
click at [668, 412] on span "Iran University of Science and Technology" at bounding box center [690, 416] width 294 height 24
type input "Iran University of Science and Technology"
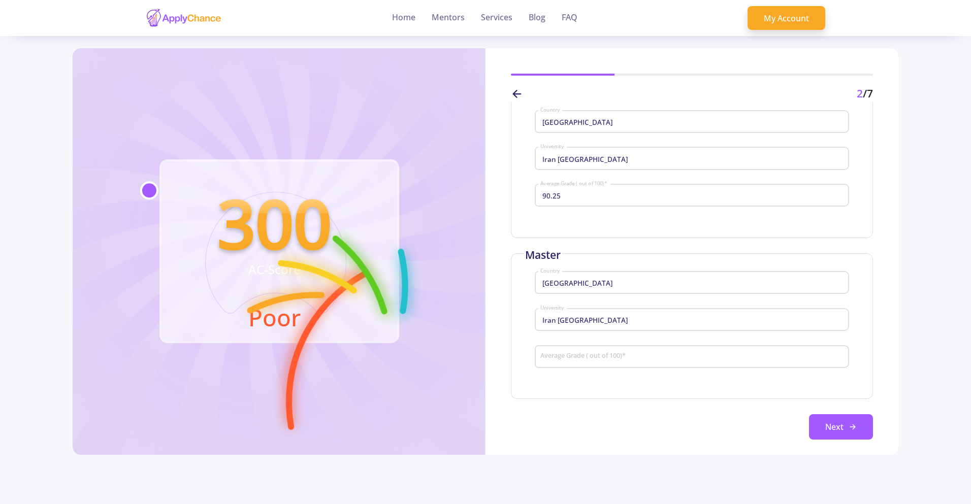
click at [662, 363] on div "Average Grade ( out of 100) *" at bounding box center [692, 355] width 304 height 26
type input "95.5"
click at [840, 422] on button "Next" at bounding box center [841, 426] width 64 height 25
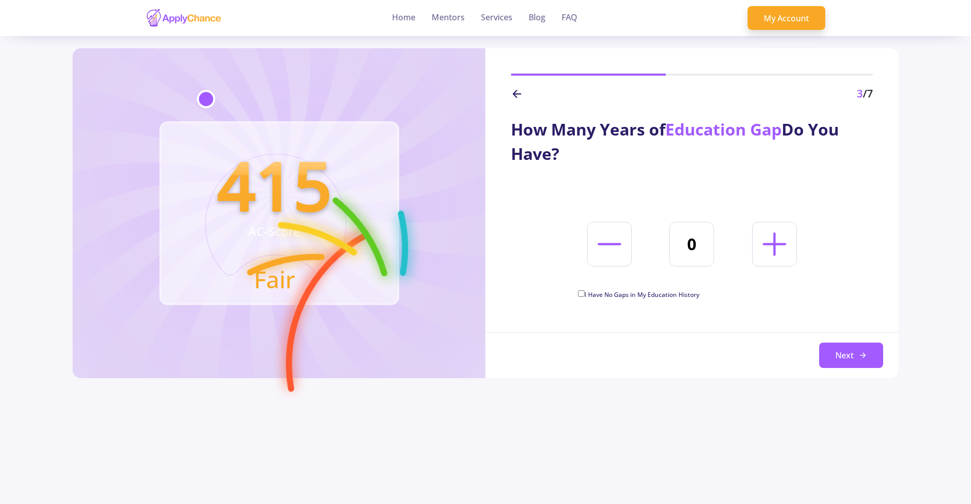
click at [679, 296] on span "I Have No Gaps in My Education History" at bounding box center [642, 295] width 115 height 9
click at [585, 296] on input "I Have No Gaps in My Education History" at bounding box center [581, 294] width 7 height 7
checkbox input "true"
click at [869, 351] on button "Next" at bounding box center [851, 355] width 64 height 25
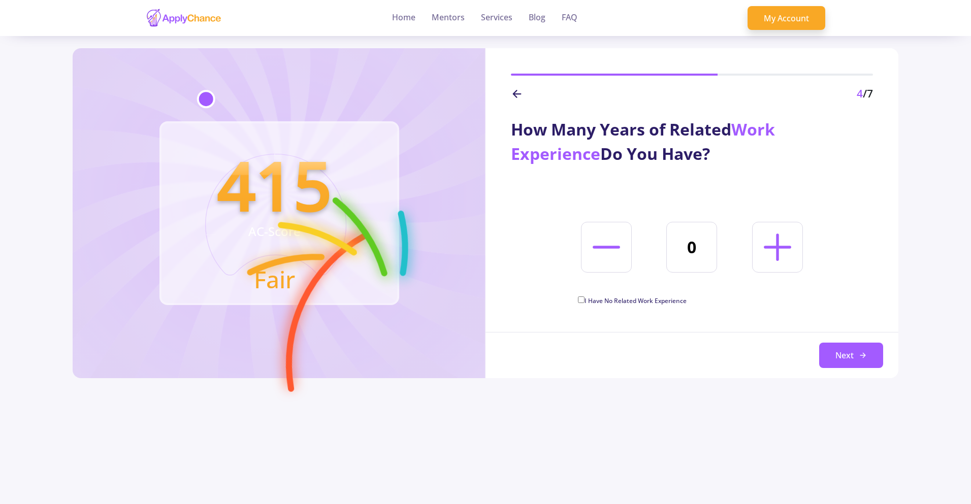
click at [773, 247] on line at bounding box center [777, 247] width 24 height 0
type input "4"
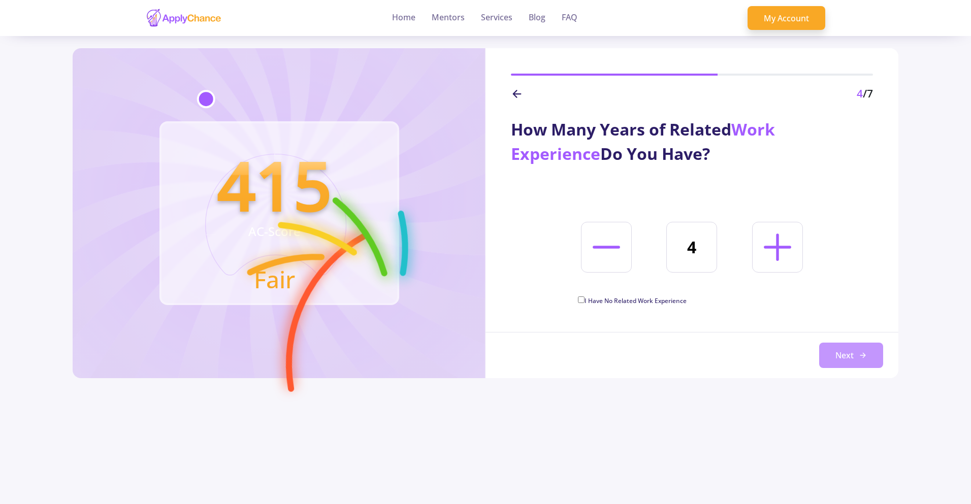
click at [849, 352] on button "Next" at bounding box center [851, 355] width 64 height 25
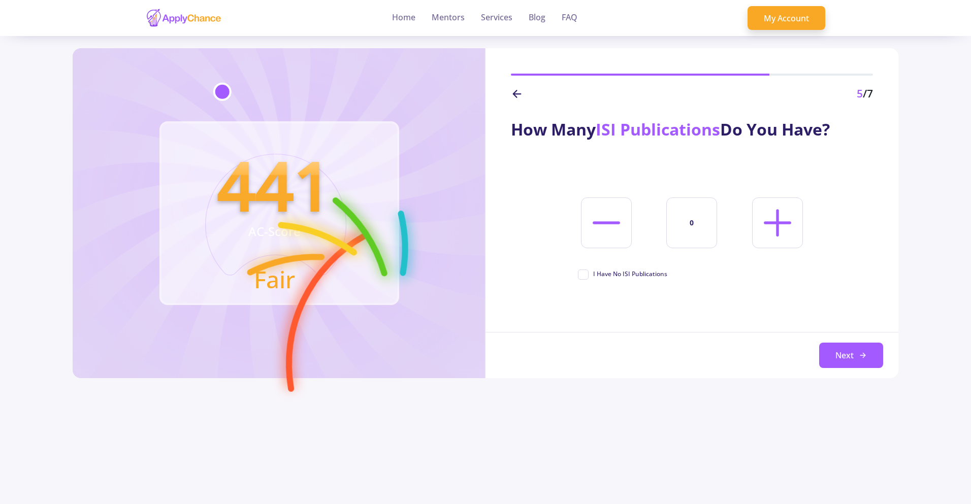
drag, startPoint x: 782, startPoint y: 214, endPoint x: 833, endPoint y: 229, distance: 53.4
click at [782, 214] on icon at bounding box center [778, 223] width 44 height 44
type input "1"
click at [861, 351] on icon at bounding box center [863, 355] width 8 height 8
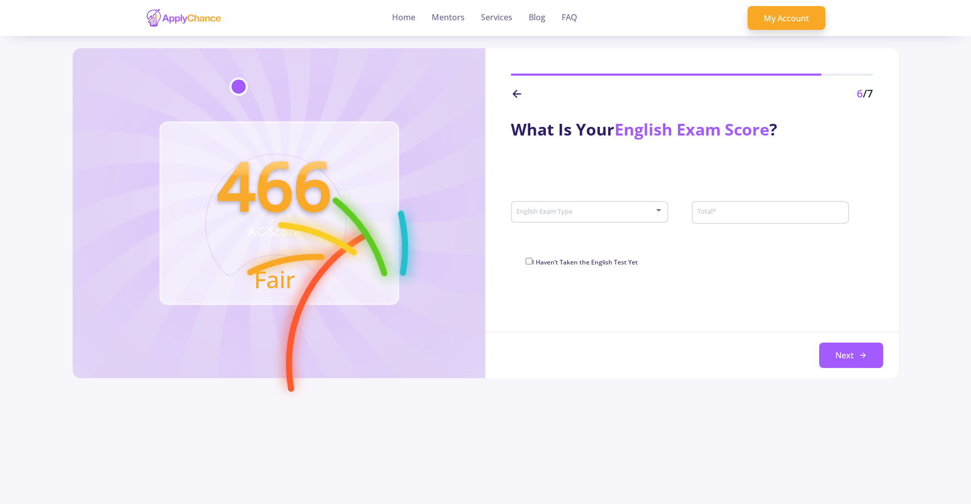
click at [614, 218] on div "English Exam Type" at bounding box center [590, 210] width 148 height 25
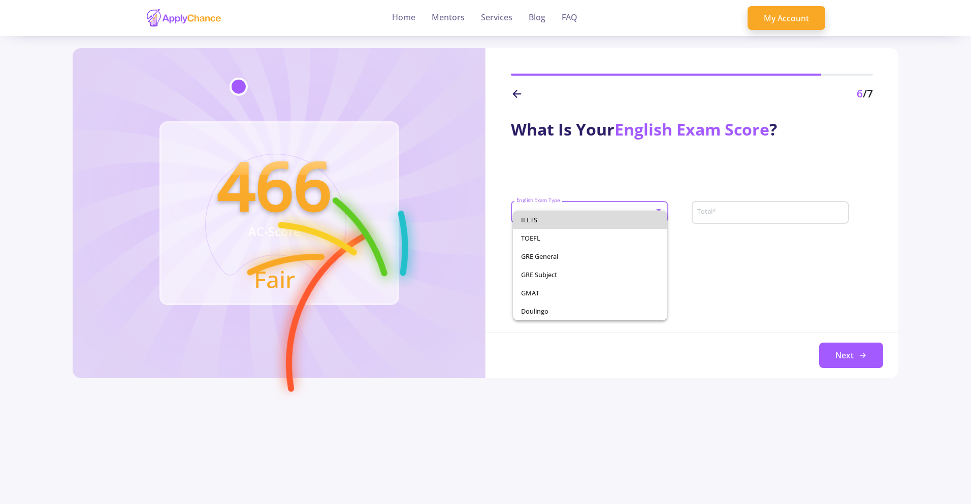
drag, startPoint x: 608, startPoint y: 223, endPoint x: 744, endPoint y: 220, distance: 135.1
click at [609, 223] on span "IELTS" at bounding box center [590, 220] width 139 height 18
click at [747, 217] on input "Total *" at bounding box center [772, 212] width 150 height 9
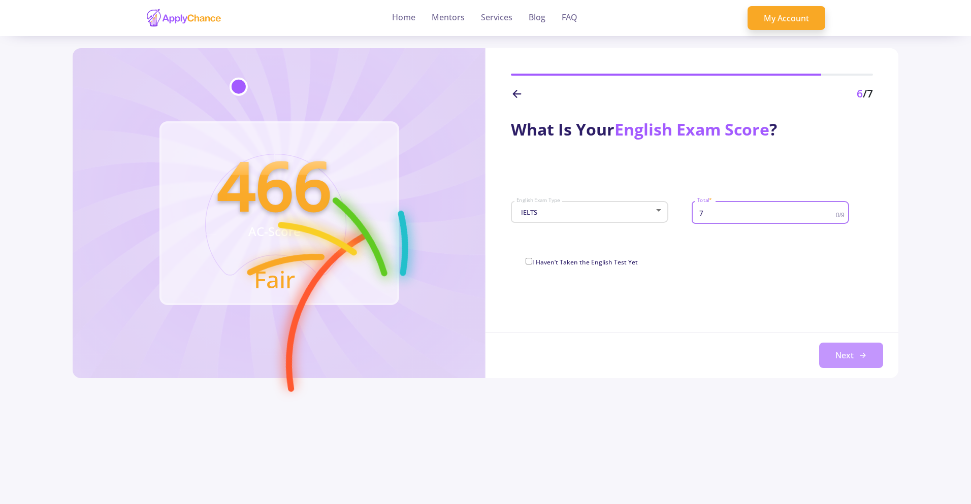
type input "7"
click at [878, 363] on button "Next" at bounding box center [851, 355] width 64 height 25
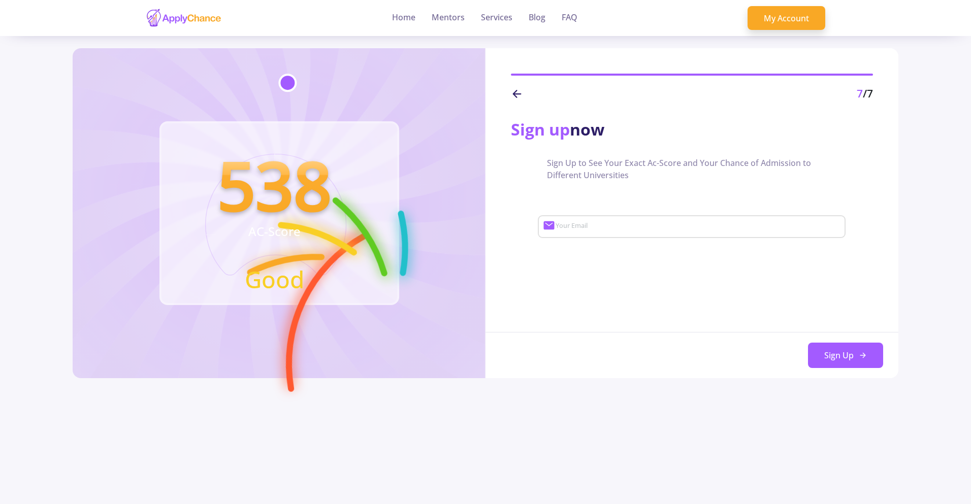
click at [516, 98] on icon at bounding box center [517, 94] width 12 height 12
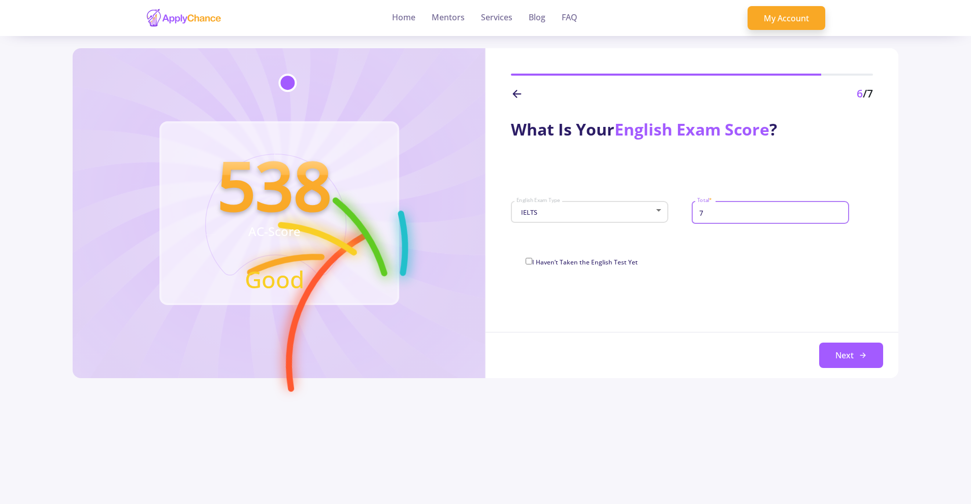
click at [743, 209] on input "7" at bounding box center [772, 212] width 150 height 9
type input "7.5"
drag, startPoint x: 686, startPoint y: 282, endPoint x: 698, endPoint y: 286, distance: 13.0
click at [685, 282] on div "What Is Your English Exam Score ? IELTS English Exam Type 7.5 Total * I Haven’t…" at bounding box center [692, 240] width 413 height 277
click at [851, 354] on button "Next" at bounding box center [851, 355] width 64 height 25
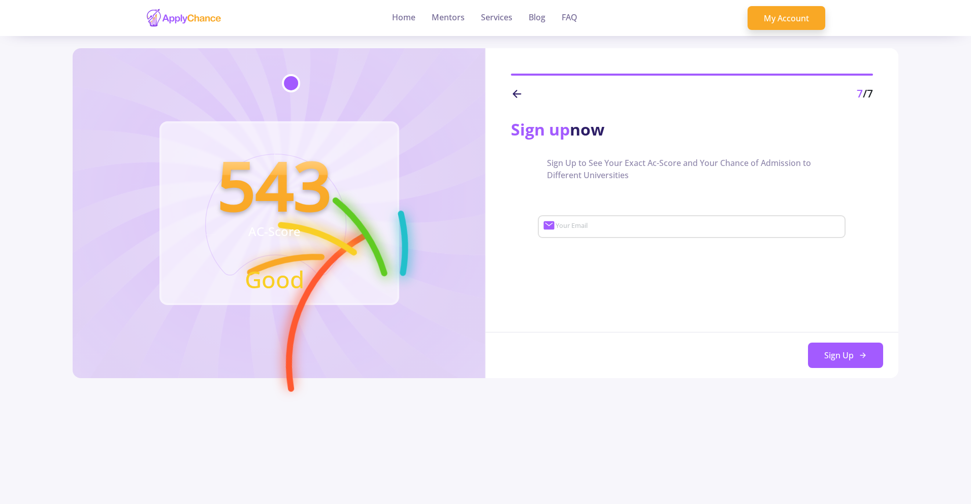
drag, startPoint x: 310, startPoint y: 252, endPoint x: 346, endPoint y: 256, distance: 36.2
click at [346, 256] on icon "543 AC-Score Good" at bounding box center [274, 228] width 149 height 149
click at [346, 245] on circle at bounding box center [267, 370] width 317 height 317
click at [514, 94] on line at bounding box center [517, 94] width 7 height 0
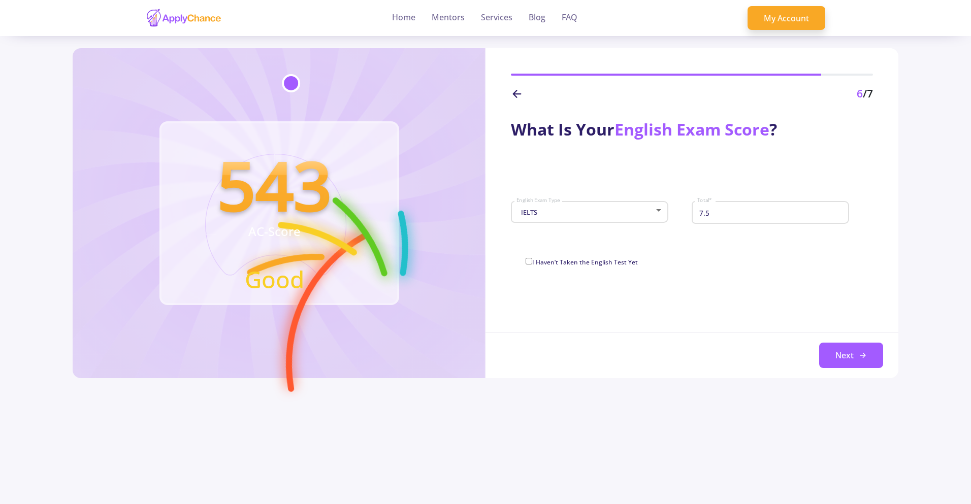
click at [513, 94] on icon at bounding box center [517, 94] width 12 height 12
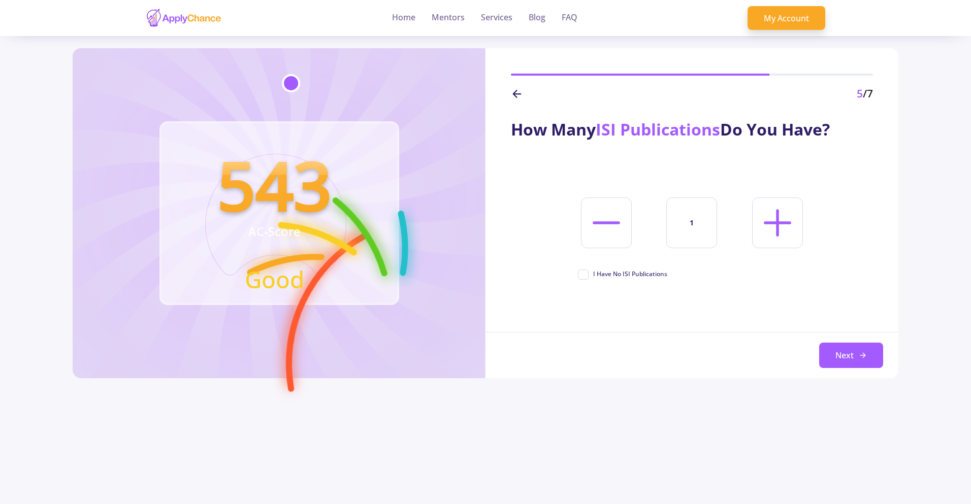
click at [795, 229] on icon at bounding box center [778, 223] width 44 height 44
type input "2"
click at [859, 364] on button "Next" at bounding box center [851, 355] width 64 height 25
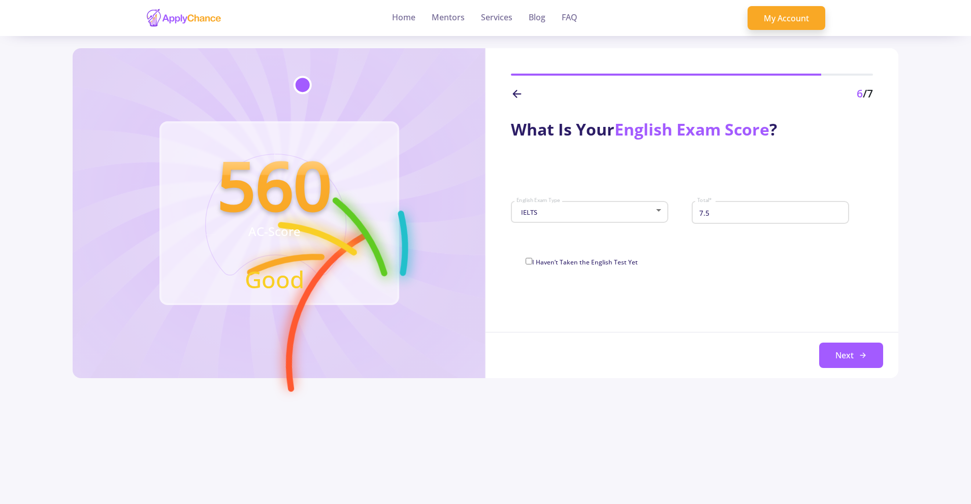
click at [510, 98] on div "6 /7" at bounding box center [692, 75] width 413 height 54
click at [513, 95] on icon at bounding box center [517, 94] width 12 height 12
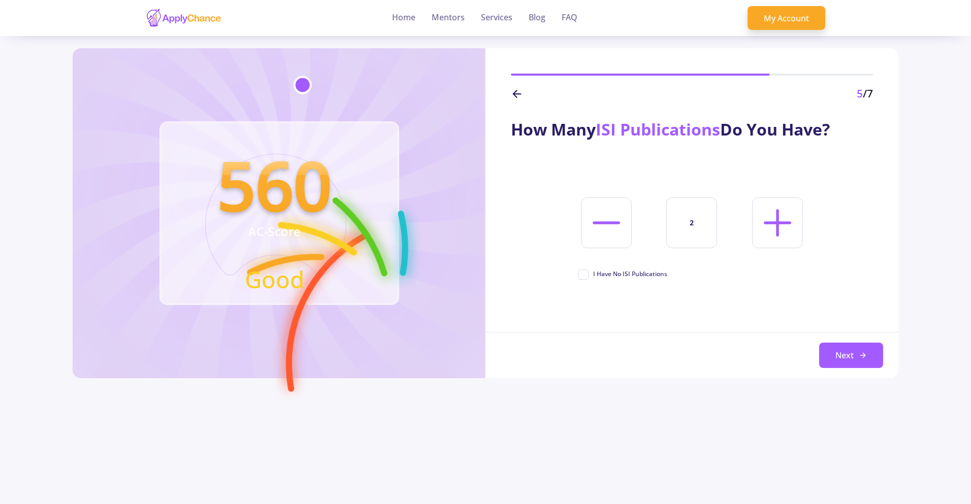
click at [514, 94] on line at bounding box center [517, 94] width 7 height 0
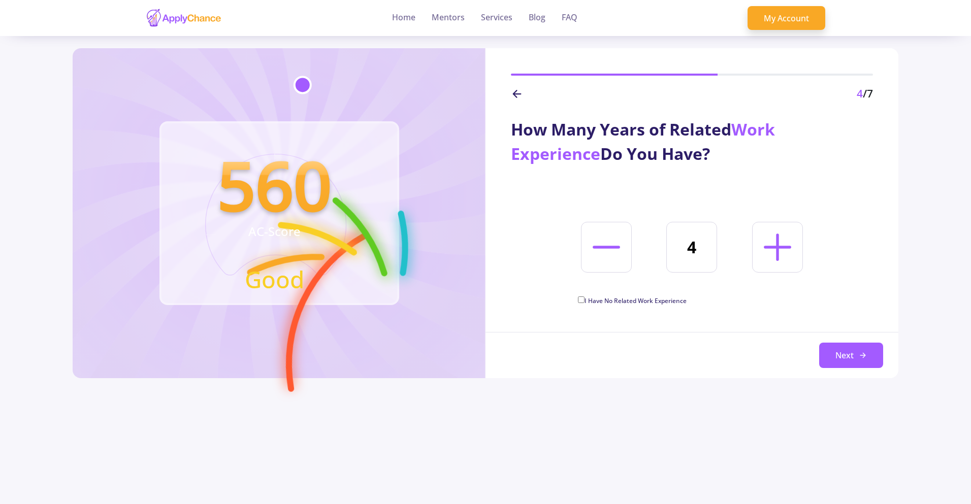
click at [789, 245] on icon at bounding box center [778, 248] width 44 height 44
click at [789, 242] on icon at bounding box center [778, 248] width 44 height 44
type input "6"
click at [838, 350] on button "Next" at bounding box center [851, 355] width 64 height 25
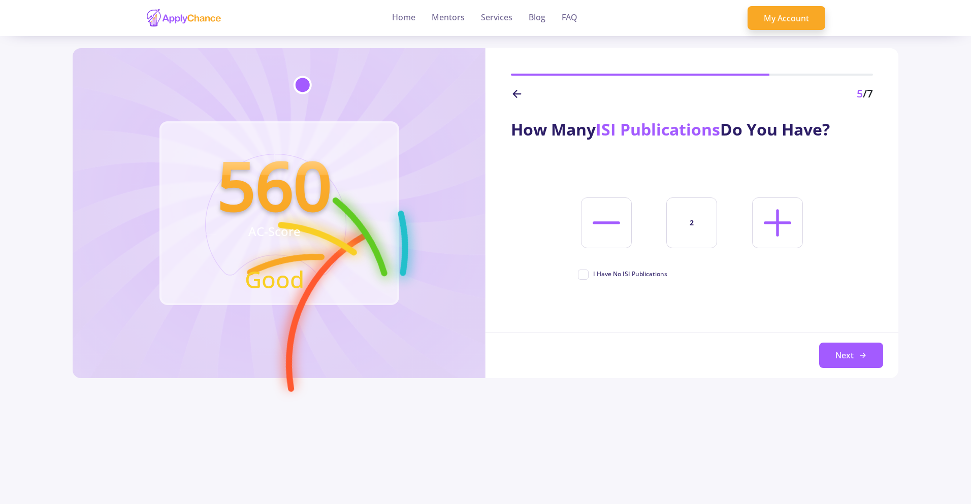
click at [512, 87] on div "5 /7" at bounding box center [692, 94] width 362 height 16
click at [513, 89] on icon at bounding box center [517, 94] width 12 height 12
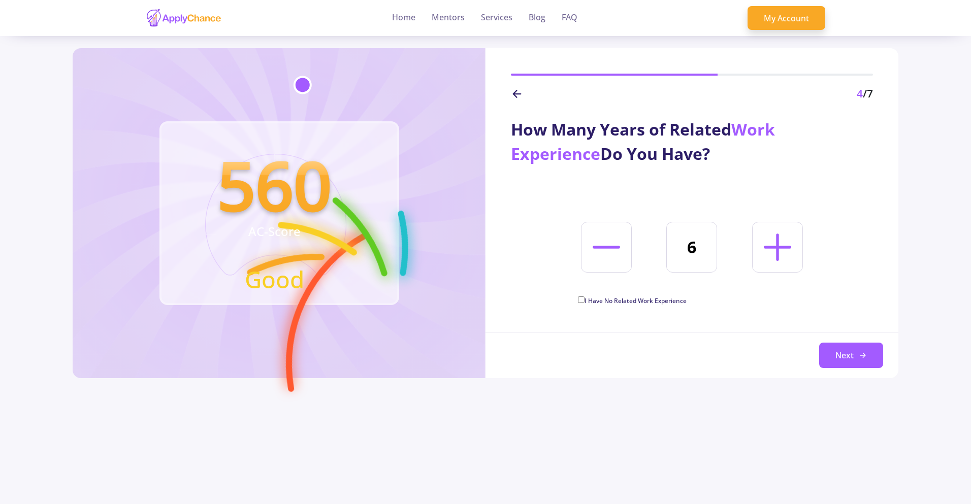
click at [513, 89] on icon at bounding box center [517, 94] width 12 height 12
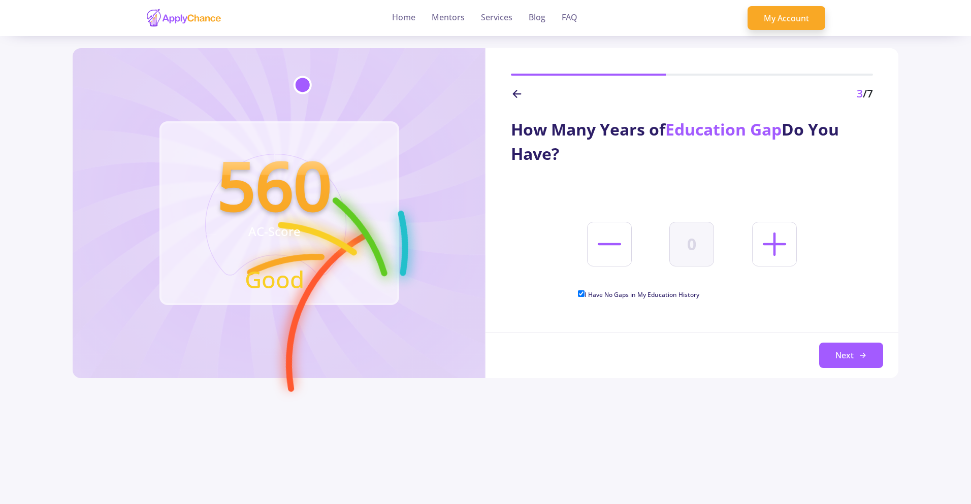
click at [513, 91] on icon at bounding box center [517, 94] width 12 height 12
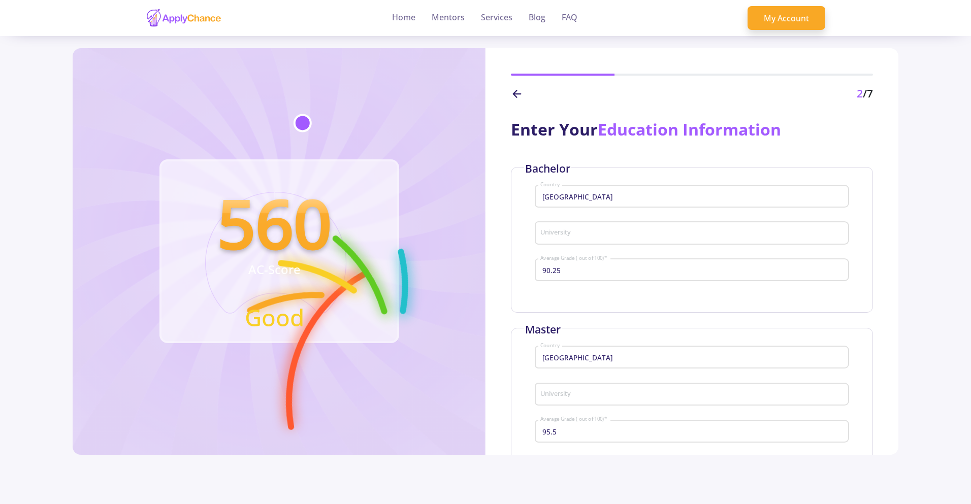
type input "Iran University of Science and Technology"
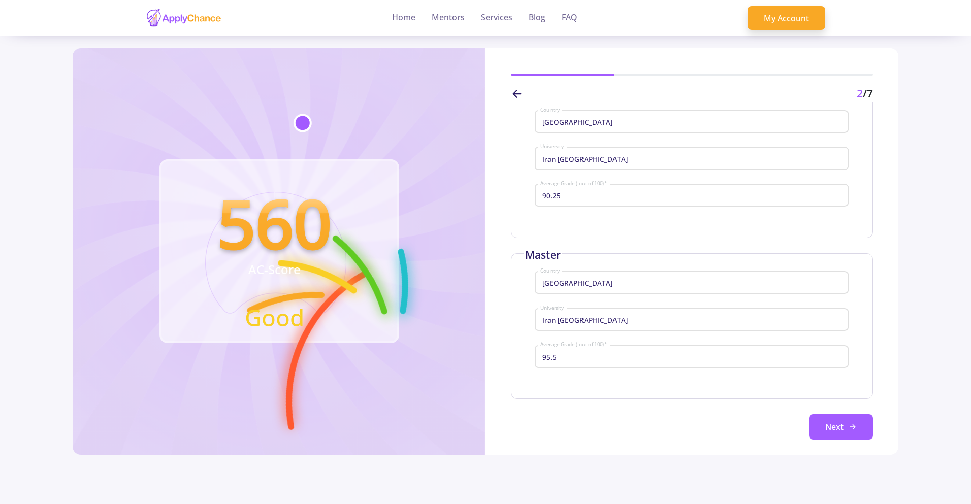
click at [849, 429] on icon at bounding box center [853, 427] width 8 height 8
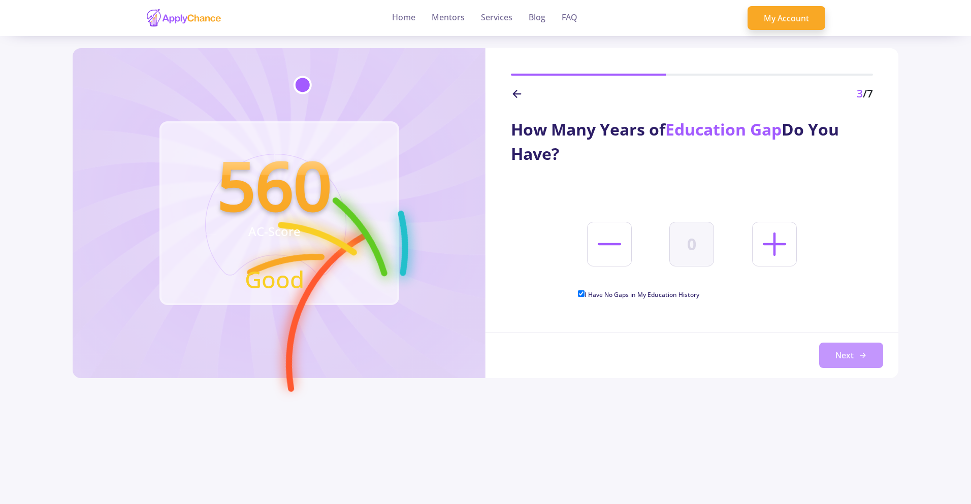
click at [847, 349] on button "Next" at bounding box center [851, 355] width 64 height 25
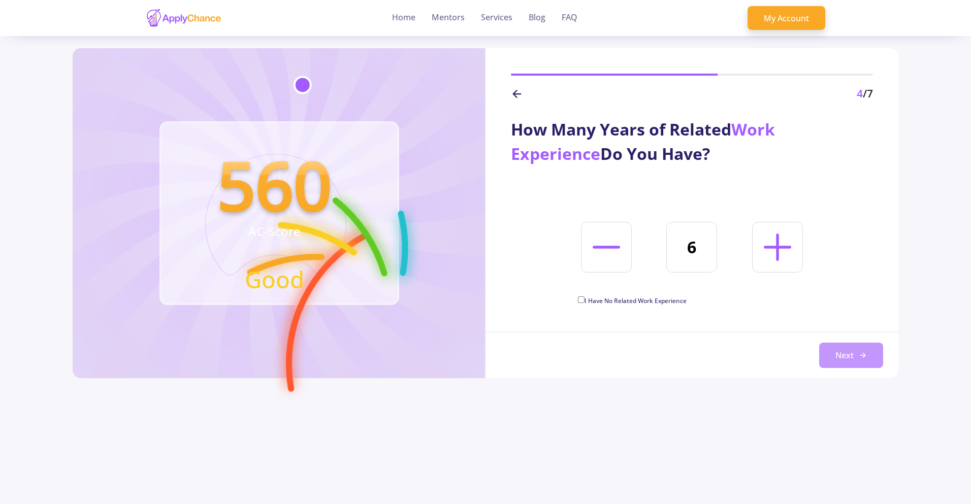
click at [848, 349] on button "Next" at bounding box center [851, 355] width 64 height 25
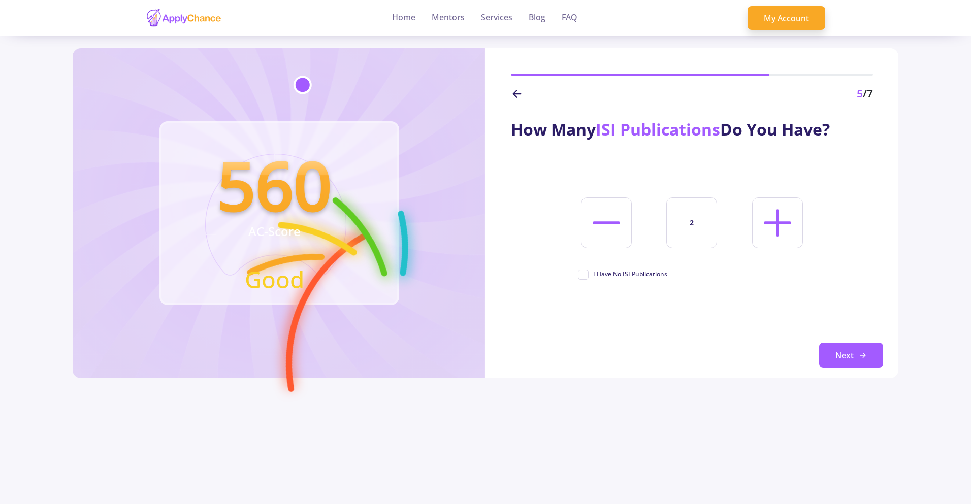
click at [614, 211] on icon at bounding box center [607, 223] width 44 height 44
type input "1"
click at [859, 356] on icon at bounding box center [863, 355] width 8 height 8
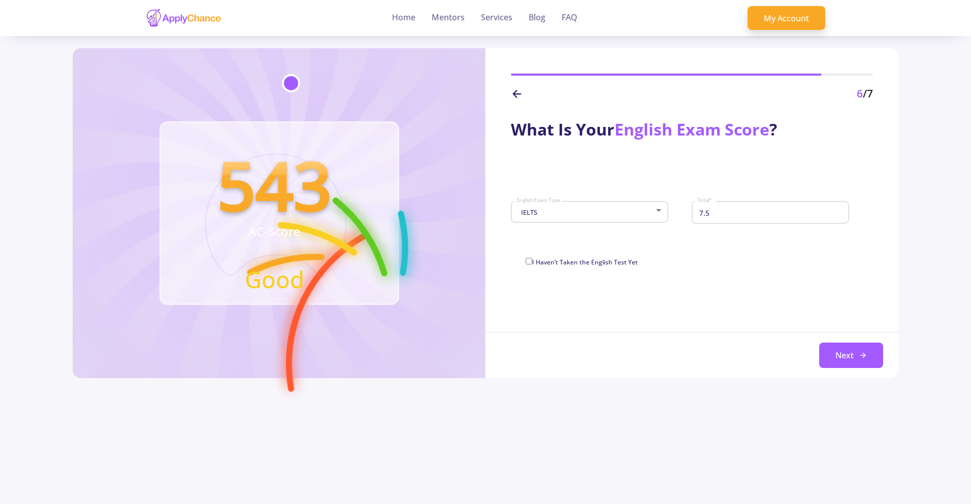
click at [520, 90] on icon at bounding box center [517, 94] width 12 height 12
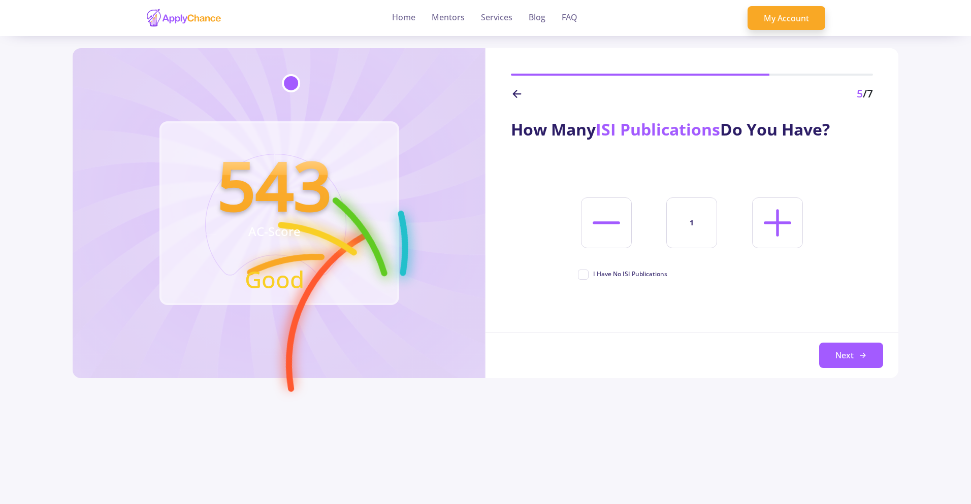
click at [798, 227] on icon at bounding box center [778, 223] width 44 height 44
click at [797, 227] on icon at bounding box center [778, 223] width 44 height 44
type input "3"
click at [864, 356] on button "Next" at bounding box center [851, 355] width 64 height 25
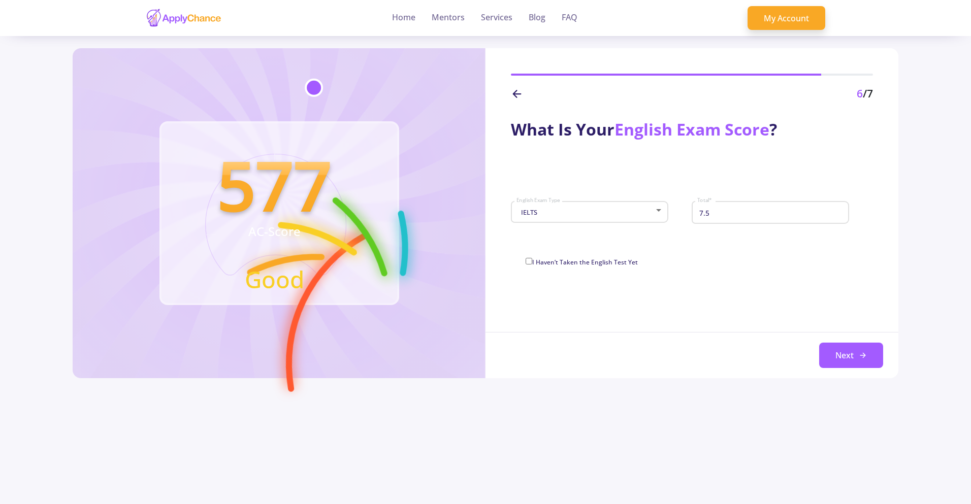
click at [518, 94] on line at bounding box center [517, 94] width 7 height 0
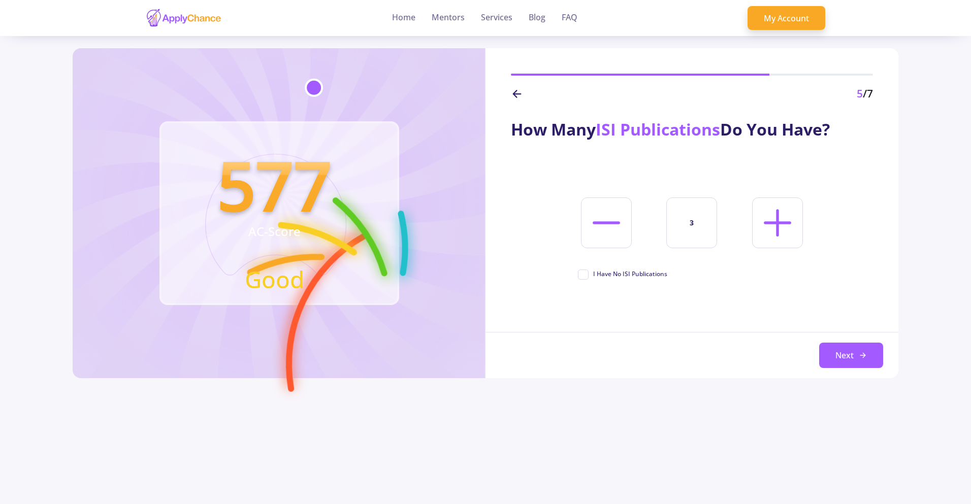
click at [597, 226] on icon at bounding box center [607, 223] width 44 height 44
click at [608, 233] on icon at bounding box center [607, 223] width 44 height 44
click at [778, 235] on line at bounding box center [778, 222] width 0 height 24
type input "2"
click at [856, 366] on button "Next" at bounding box center [851, 355] width 64 height 25
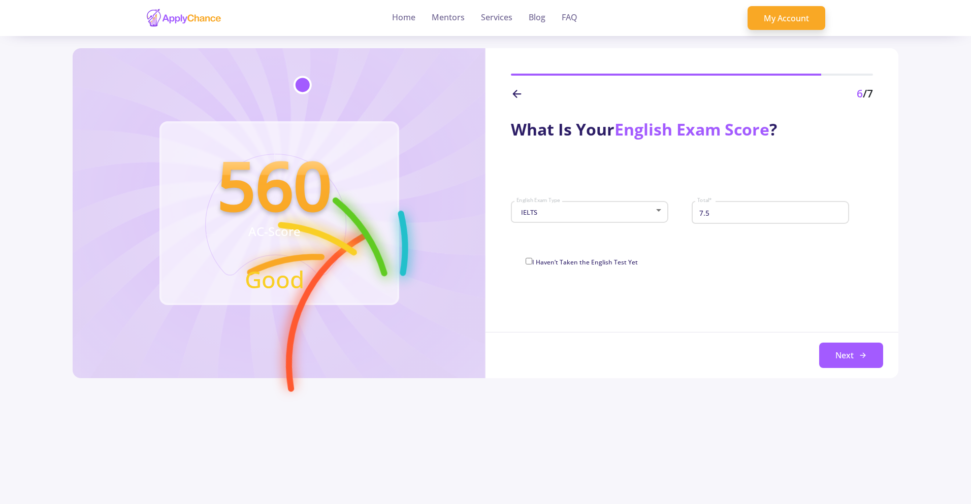
click at [763, 209] on input "7.5" at bounding box center [772, 212] width 150 height 9
type input "7"
click at [841, 347] on button "Next" at bounding box center [851, 355] width 64 height 25
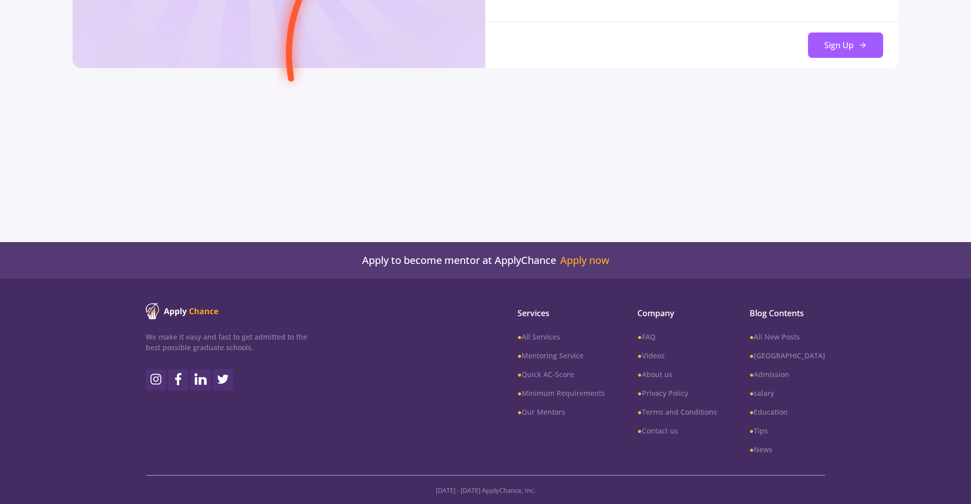
scroll to position [0, 0]
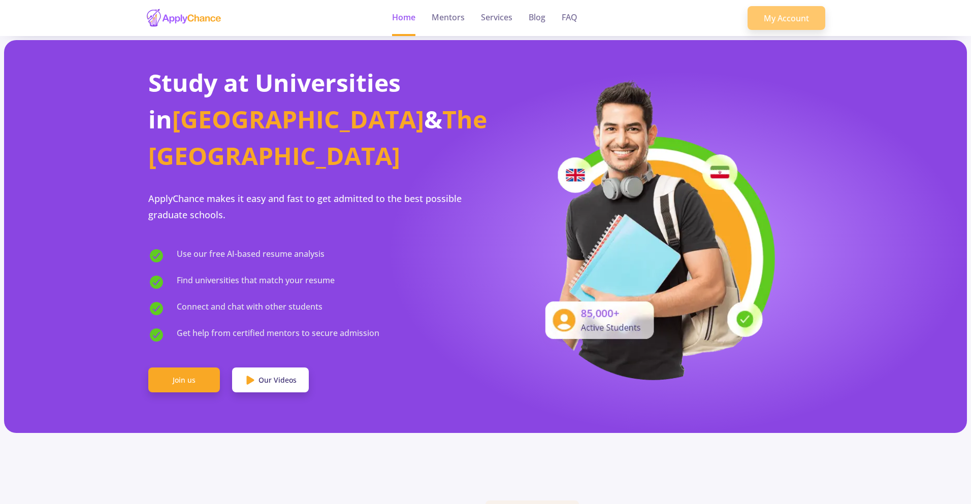
click at [786, 16] on link "My Account" at bounding box center [787, 18] width 78 height 24
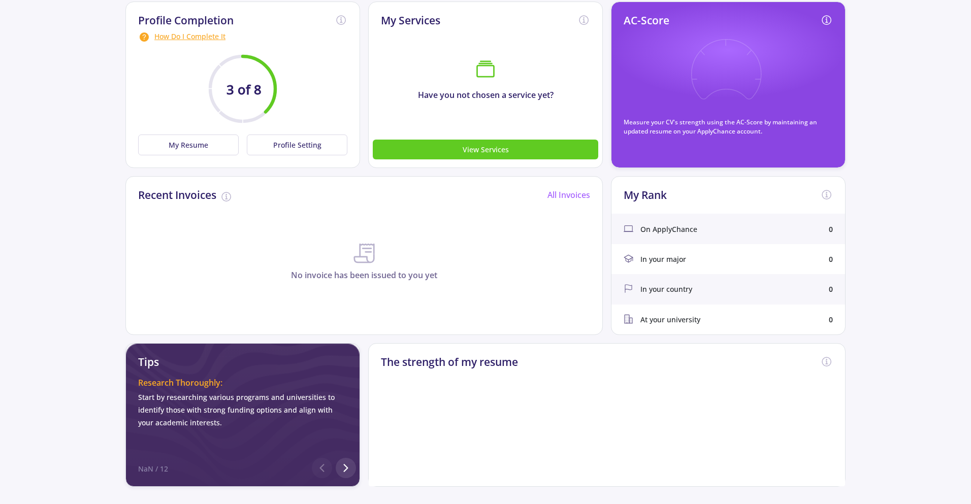
scroll to position [102, 0]
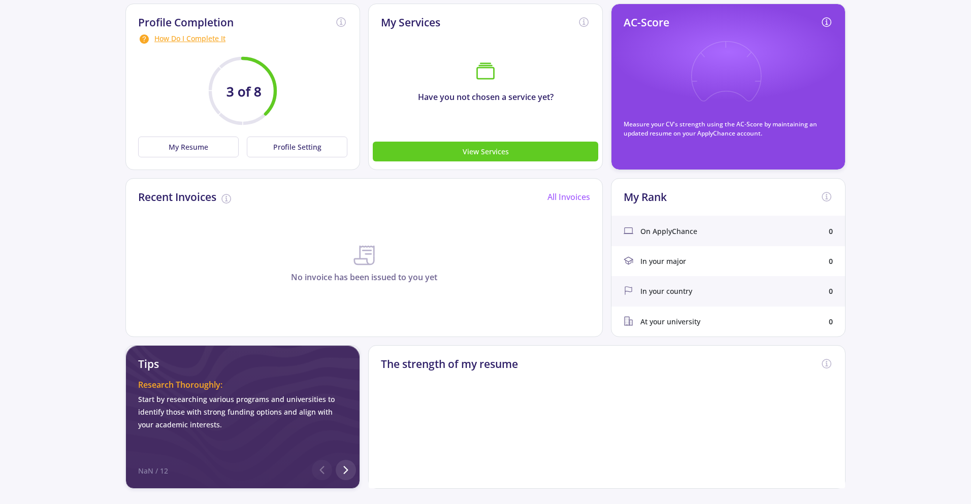
drag, startPoint x: 626, startPoint y: 258, endPoint x: 648, endPoint y: 260, distance: 21.9
click at [630, 259] on icon at bounding box center [629, 261] width 10 height 10
drag, startPoint x: 649, startPoint y: 260, endPoint x: 593, endPoint y: 229, distance: 64.1
click at [650, 259] on span "In your major" at bounding box center [663, 261] width 46 height 11
click at [294, 149] on button "Profile Setting" at bounding box center [297, 147] width 101 height 21
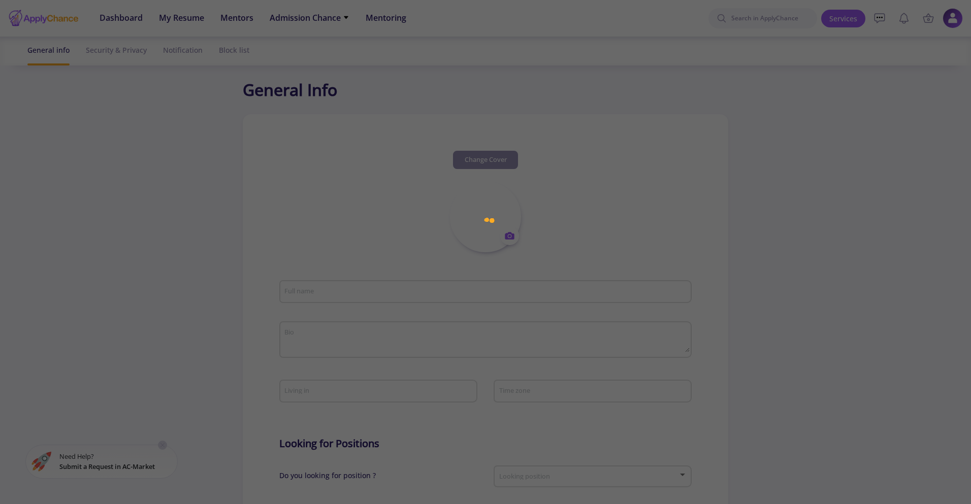
type input "maryam yousefu"
type input "maryamyousefu"
type input "ma.yousefi3197@gmail.com"
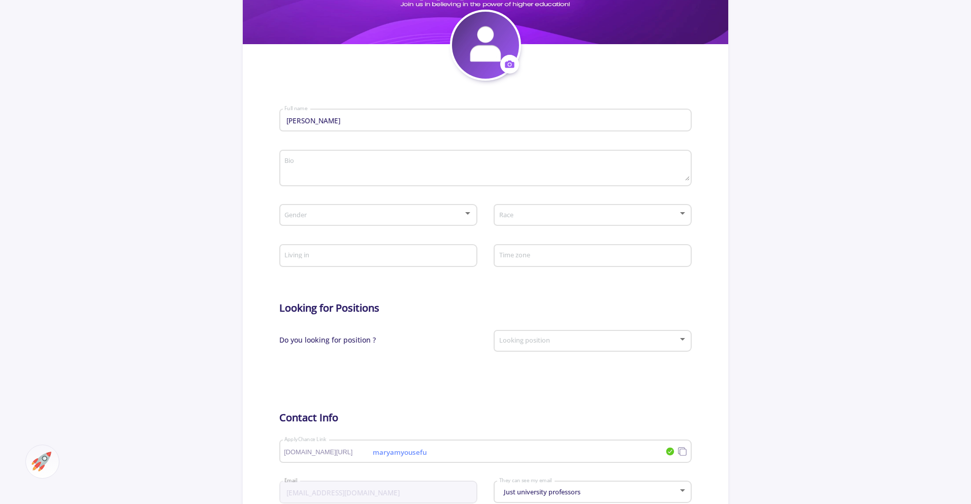
scroll to position [203, 0]
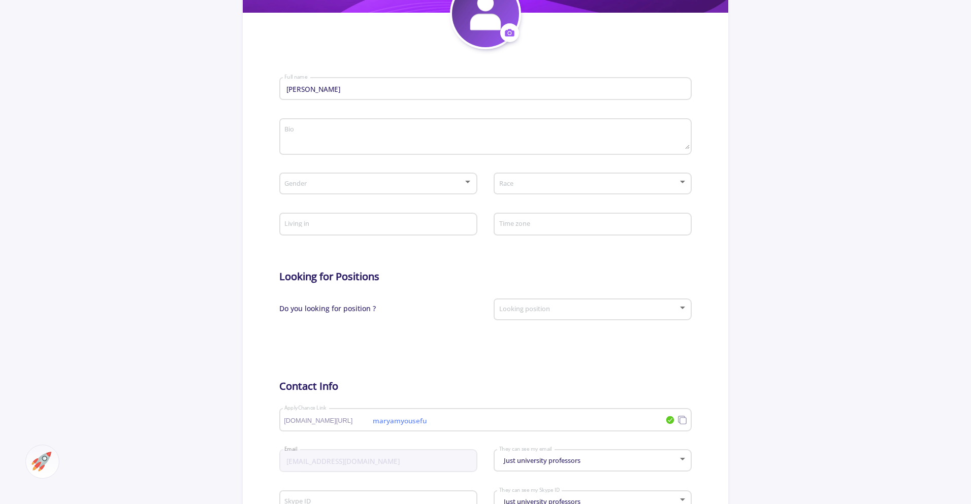
click at [381, 179] on div "Gender" at bounding box center [378, 181] width 188 height 25
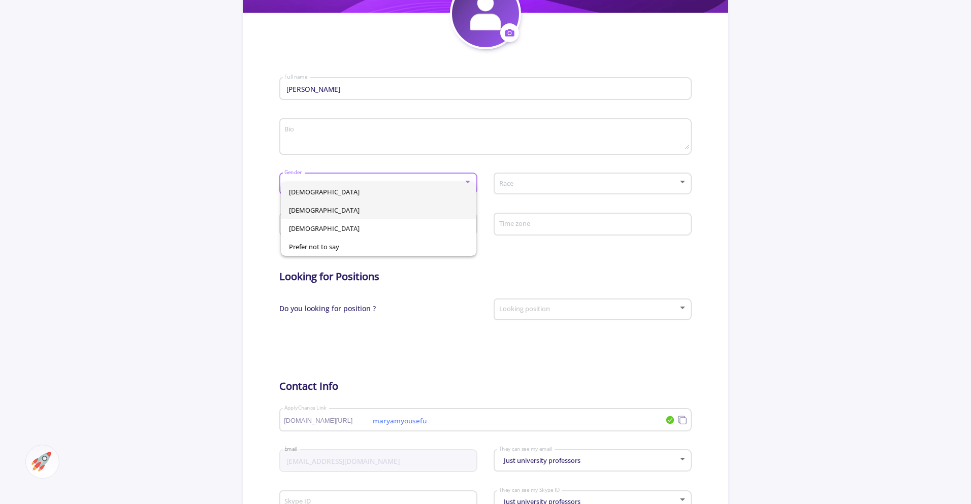
drag, startPoint x: 371, startPoint y: 208, endPoint x: 383, endPoint y: 208, distance: 11.7
click at [371, 208] on span "Female" at bounding box center [378, 210] width 179 height 18
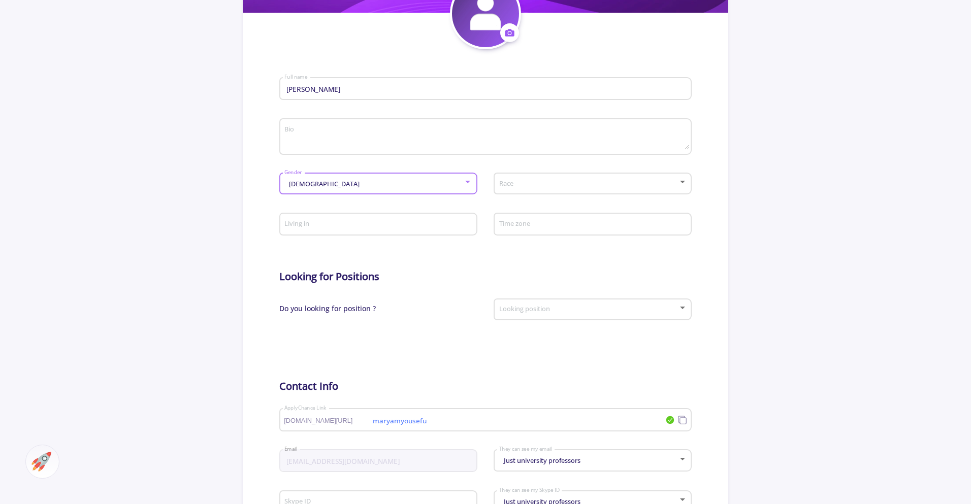
click at [532, 191] on div "Race" at bounding box center [593, 181] width 188 height 25
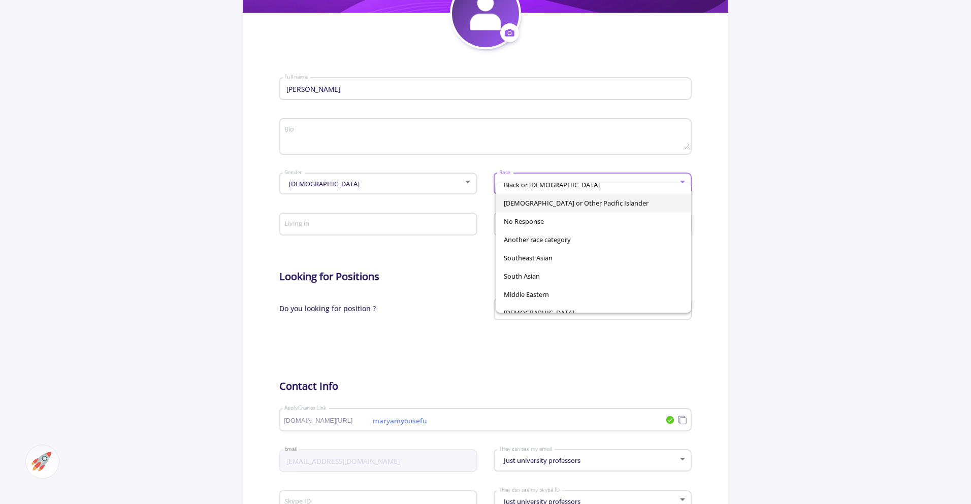
scroll to position [71, 0]
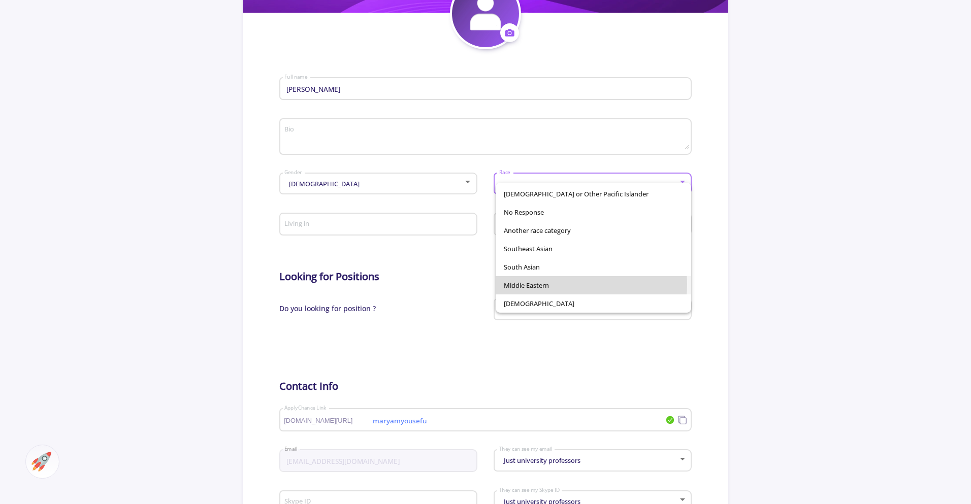
click at [552, 284] on span "Middle Eastern" at bounding box center [593, 285] width 179 height 18
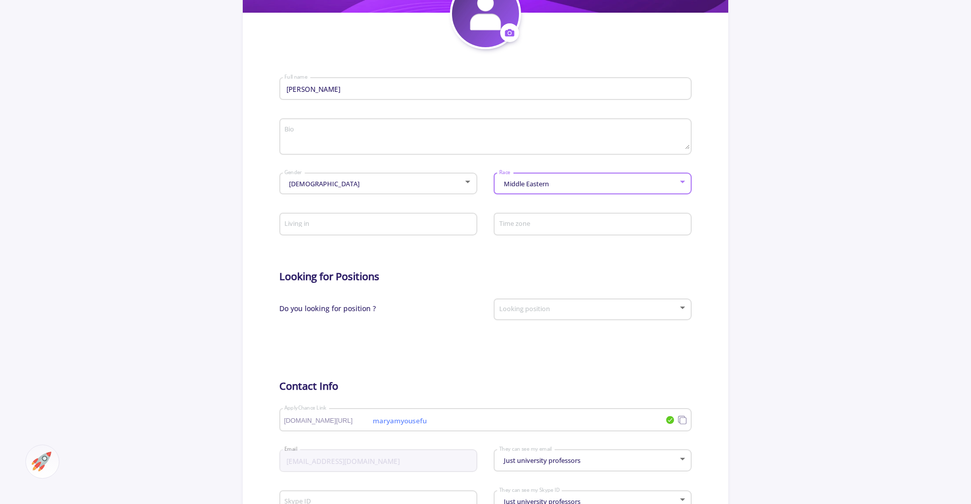
click at [568, 184] on div "Middle Eastern" at bounding box center [588, 184] width 179 height 8
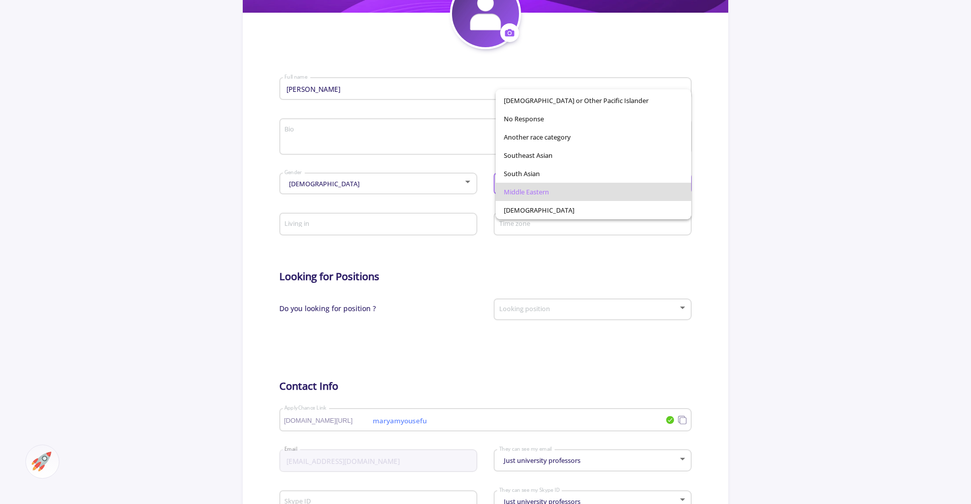
click at [569, 265] on div at bounding box center [485, 252] width 971 height 504
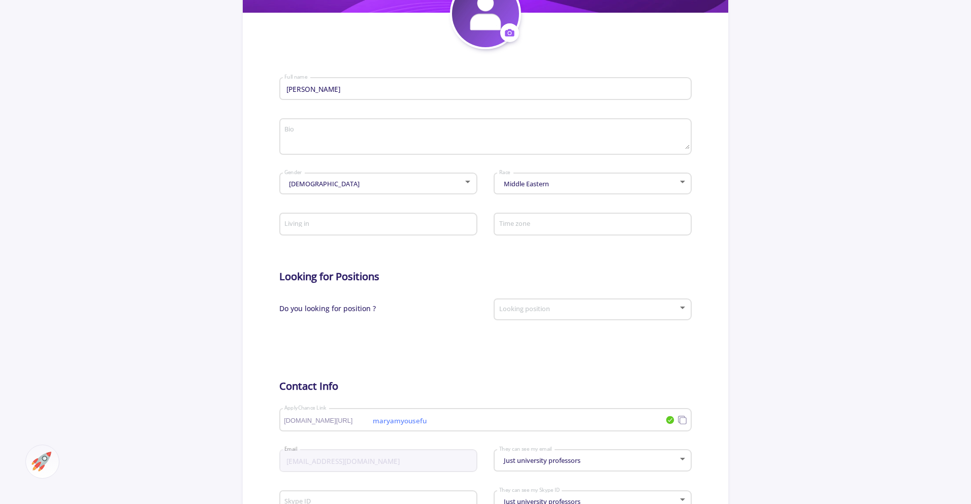
click at [438, 220] on input "Living in" at bounding box center [379, 224] width 191 height 9
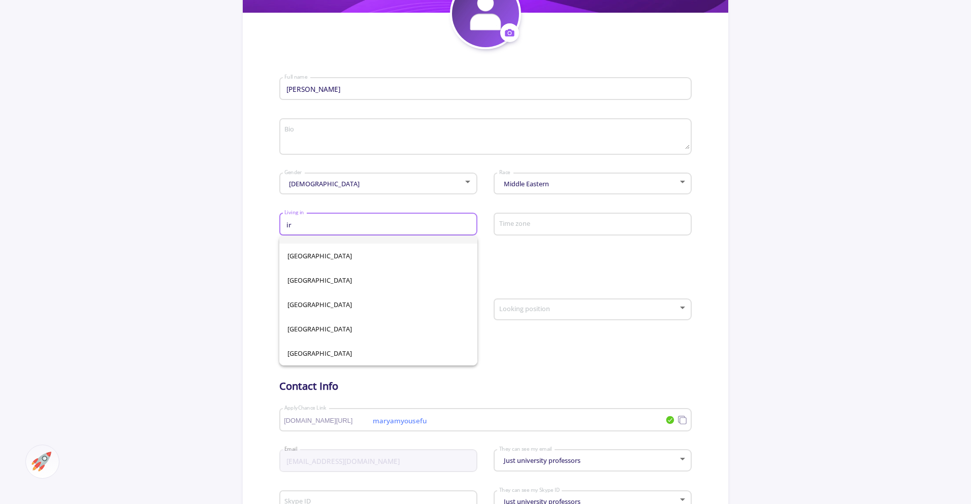
scroll to position [16, 0]
click at [312, 256] on span "Iran" at bounding box center [378, 256] width 182 height 24
type input "Iran"
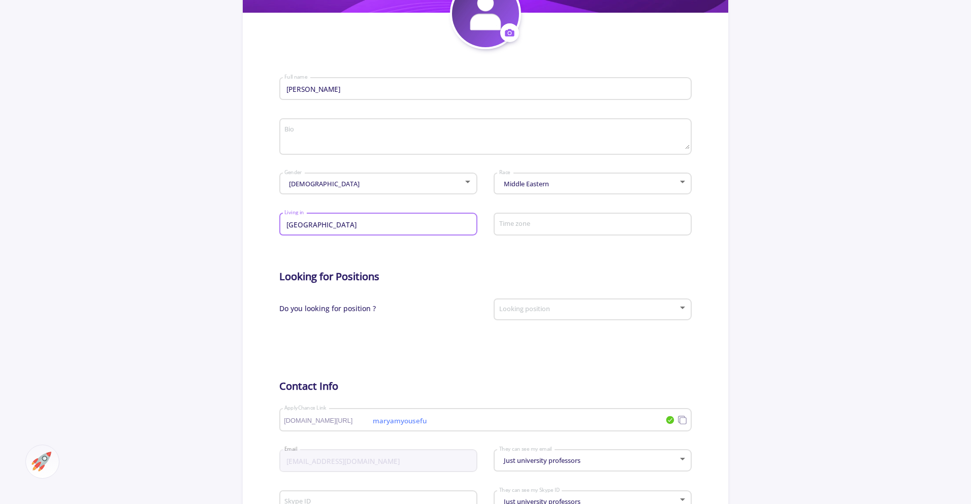
click at [635, 255] on form "maryam yousefu Full name Bio Female Gender Middle Eastern Race Iran Living in T…" at bounding box center [485, 310] width 413 height 523
click at [614, 307] on span at bounding box center [589, 309] width 177 height 7
click at [581, 337] on span "Yes I'm looking" at bounding box center [593, 336] width 179 height 18
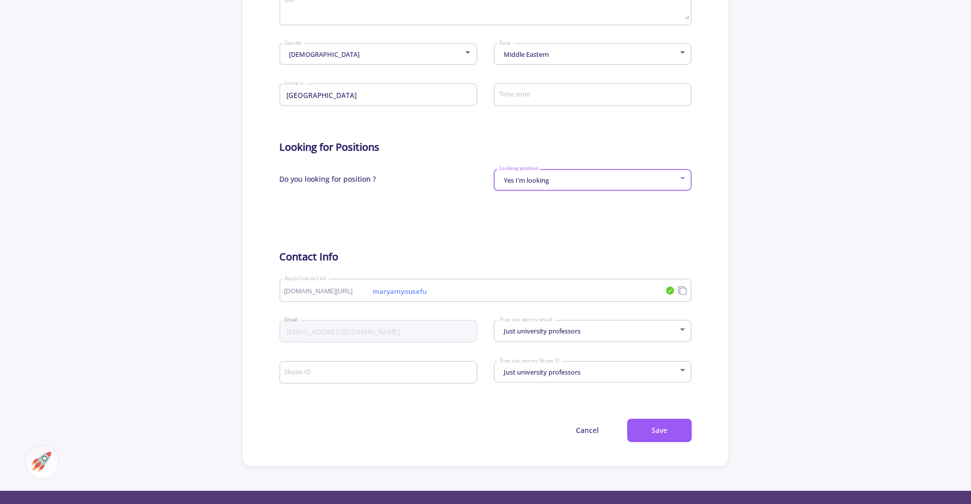
scroll to position [356, 0]
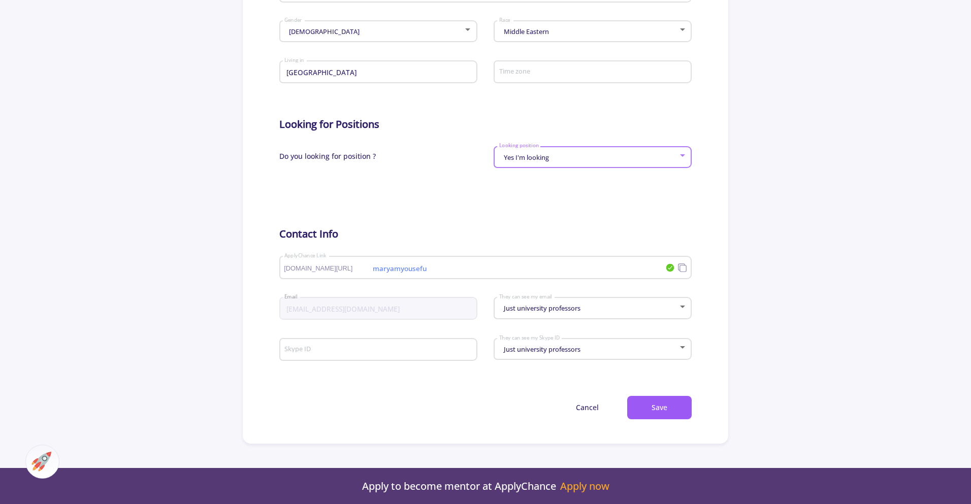
click at [618, 311] on div "Just university professors" at bounding box center [588, 309] width 179 height 8
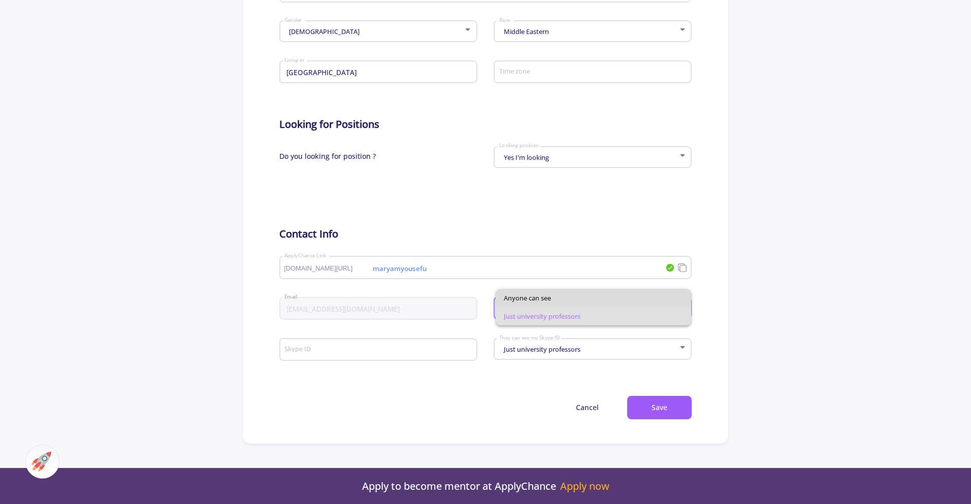
click at [619, 299] on span "Anyone can see" at bounding box center [593, 298] width 179 height 18
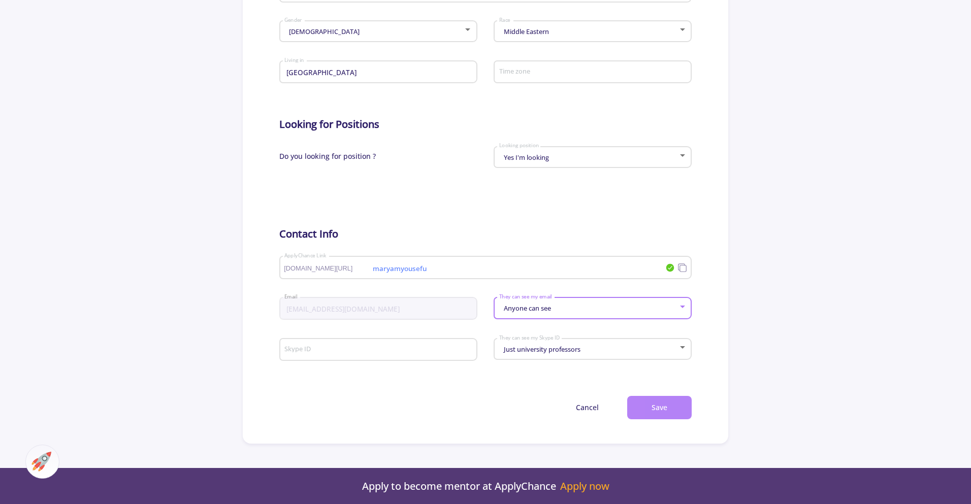
click at [677, 411] on button "Save" at bounding box center [659, 408] width 65 height 24
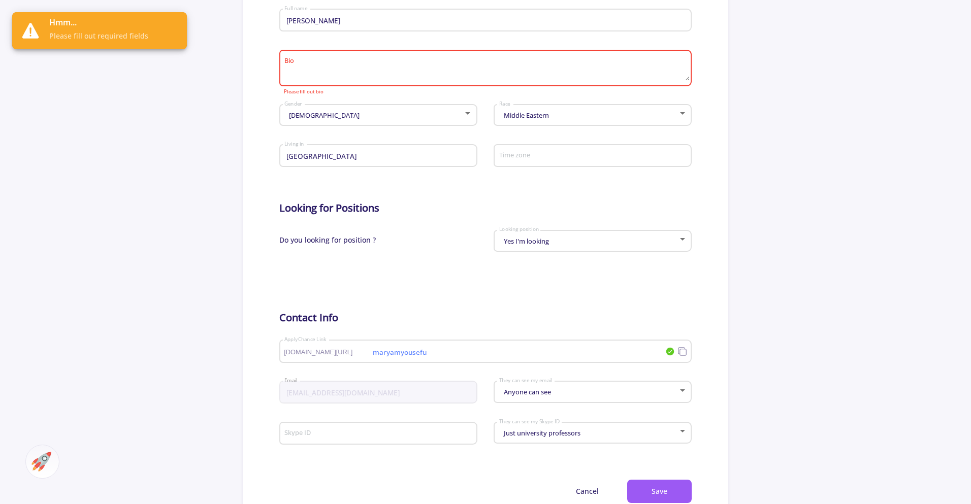
scroll to position [152, 0]
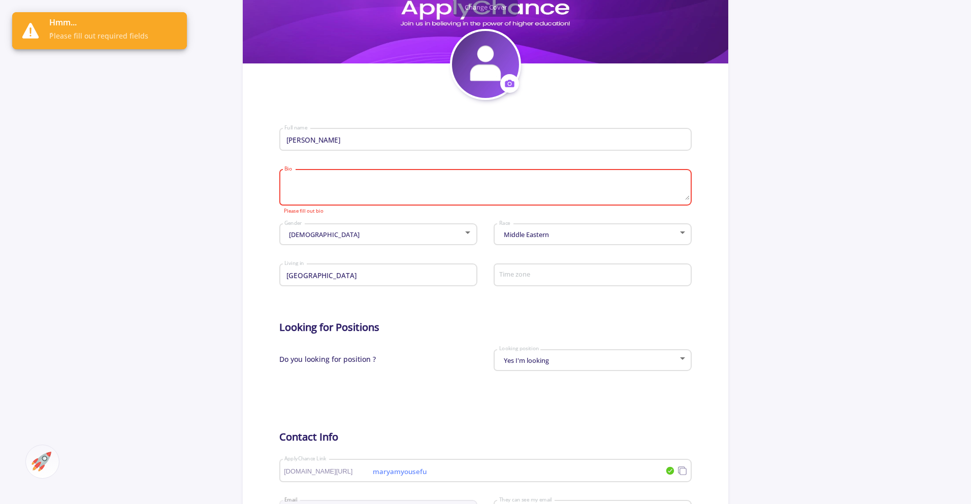
click at [345, 187] on textarea "Bio" at bounding box center [486, 188] width 405 height 24
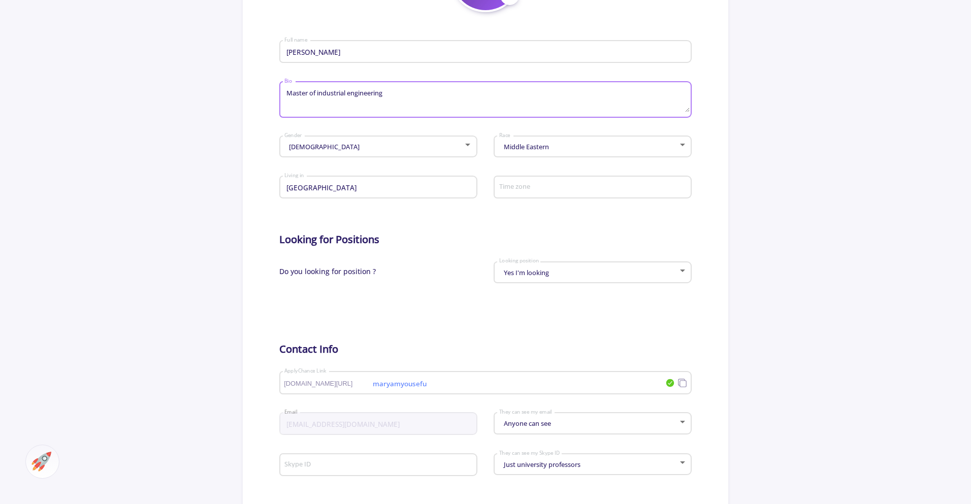
scroll to position [508, 0]
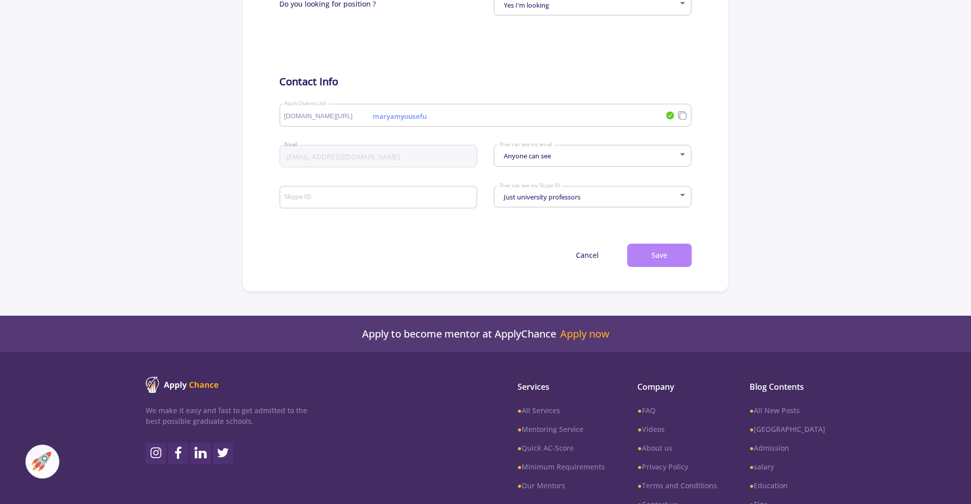
type textarea "Master of industrial engineering"
click at [657, 253] on button "Save" at bounding box center [659, 256] width 65 height 24
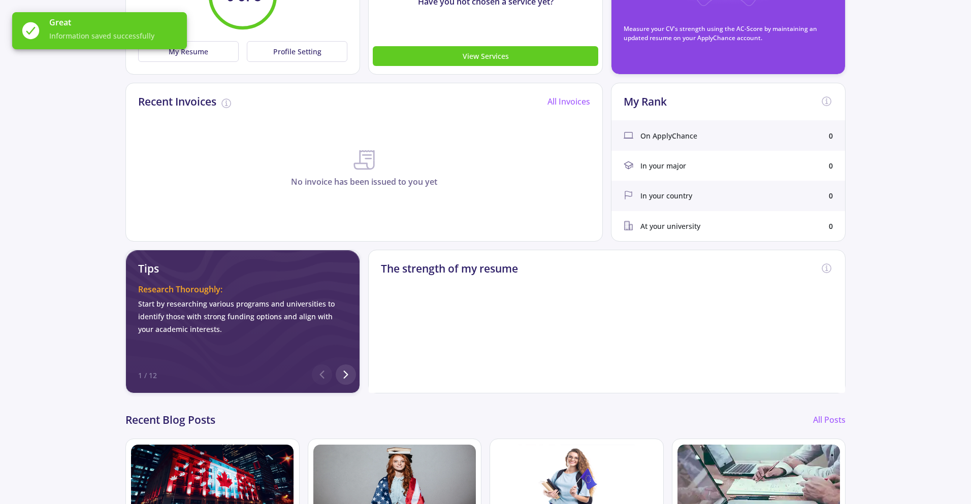
scroll to position [203, 0]
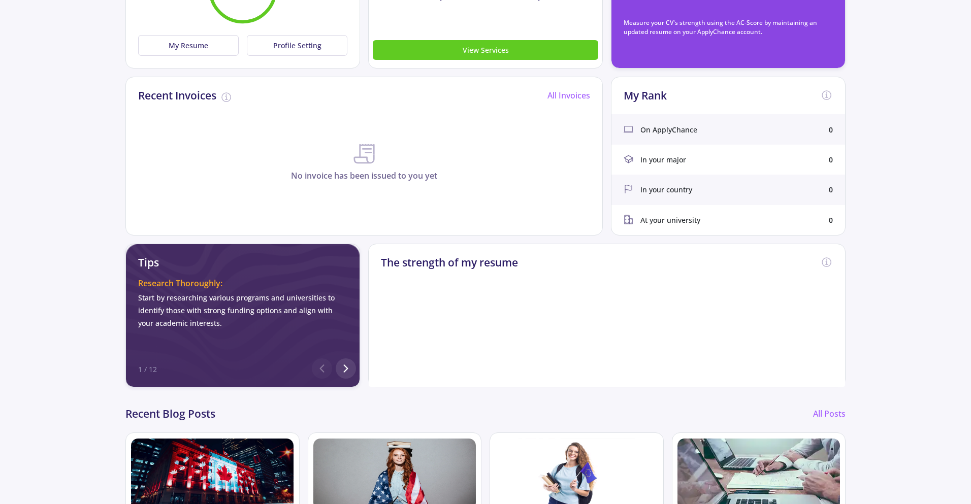
click at [674, 130] on span "On ApplyChance" at bounding box center [668, 129] width 57 height 11
click at [635, 129] on div "On ApplyChance" at bounding box center [661, 129] width 74 height 11
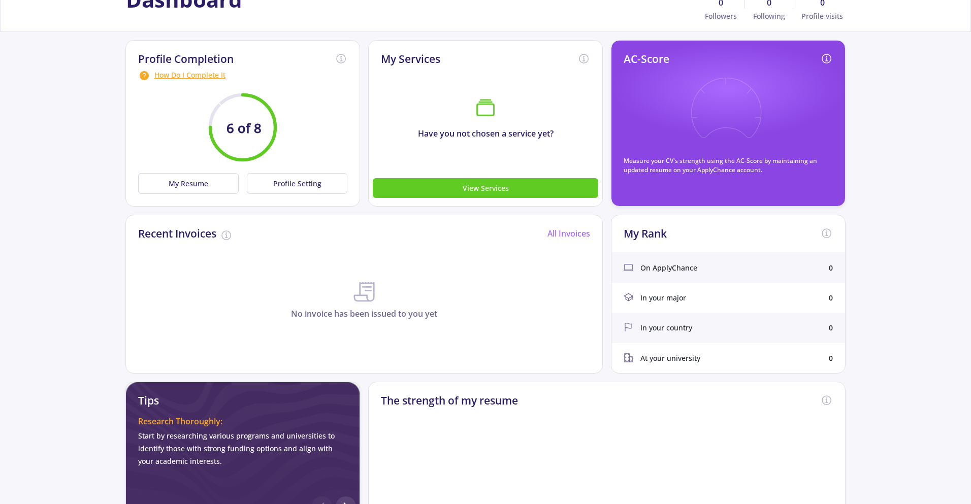
scroll to position [51, 0]
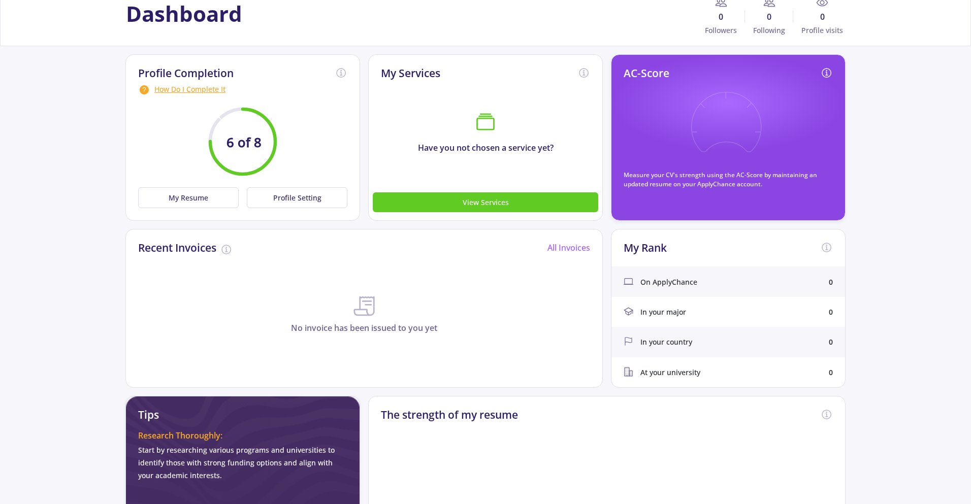
click at [757, 98] on icon at bounding box center [726, 129] width 75 height 75
click at [760, 125] on icon at bounding box center [726, 129] width 75 height 75
click at [494, 201] on button "View Services" at bounding box center [486, 202] width 226 height 20
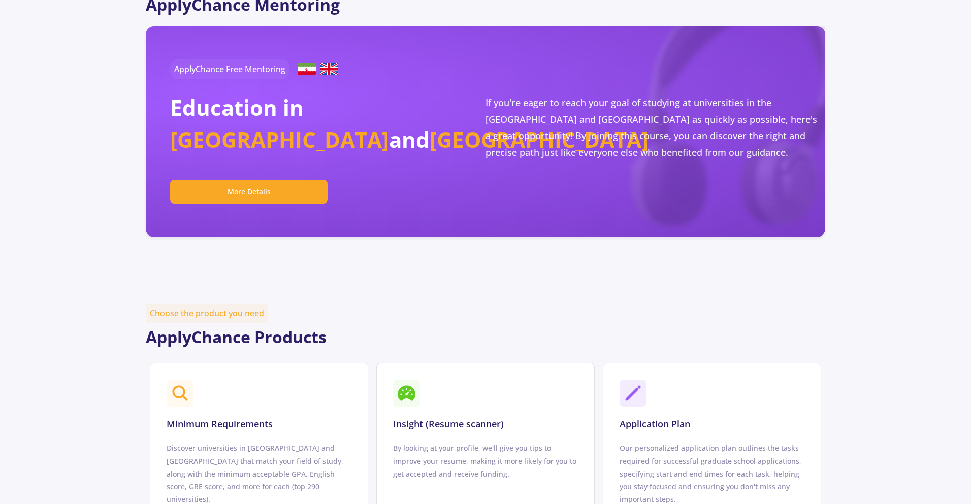
scroll to position [356, 0]
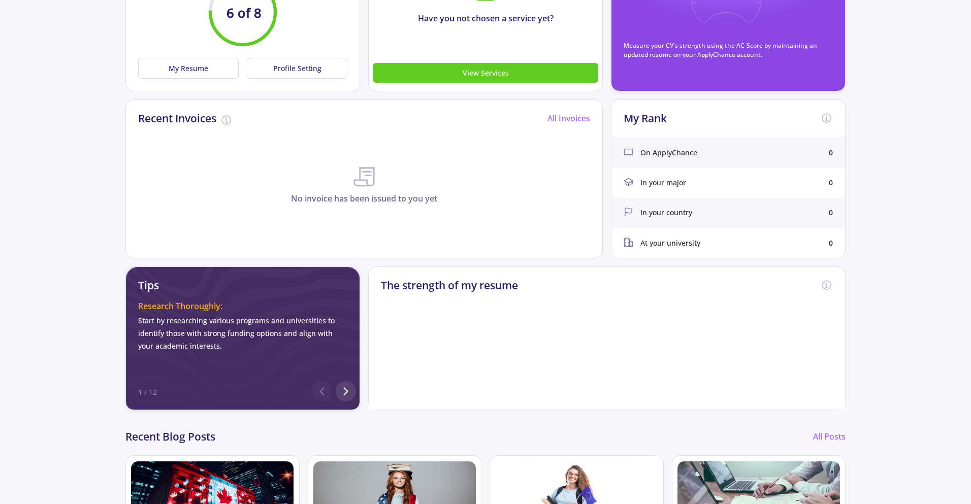
scroll to position [356, 0]
